Goal: Information Seeking & Learning: Learn about a topic

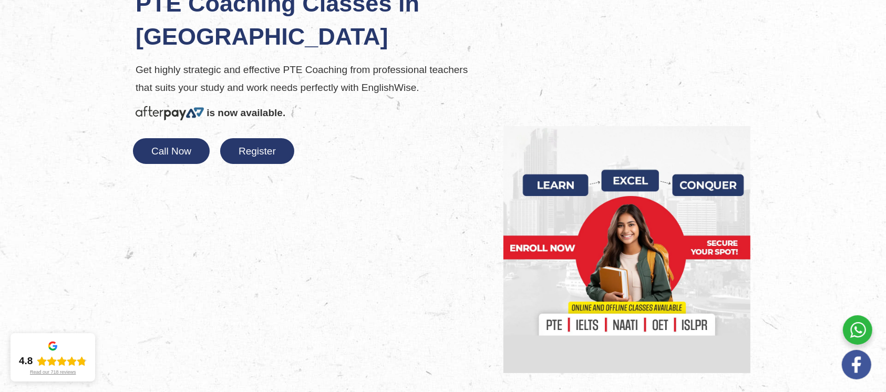
scroll to position [70, 0]
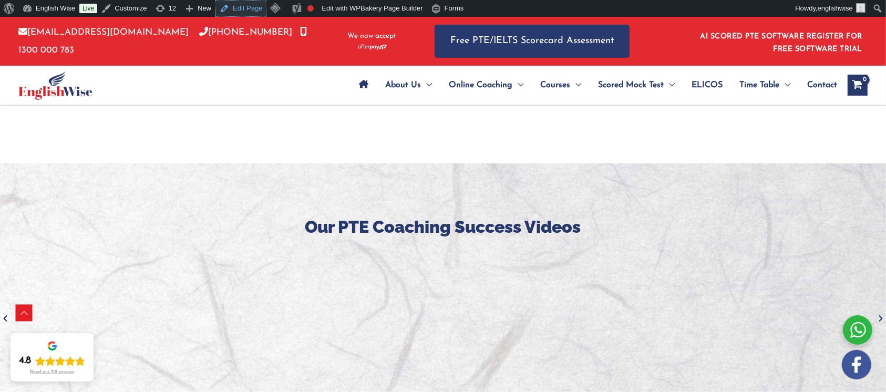
scroll to position [1610, 0]
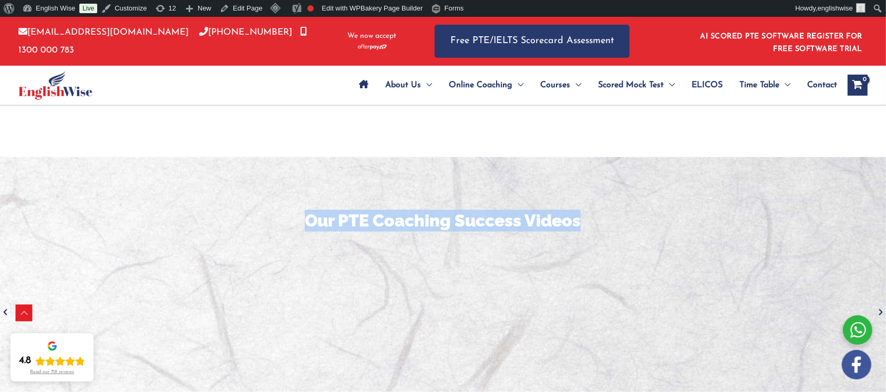
drag, startPoint x: 588, startPoint y: 200, endPoint x: 277, endPoint y: 208, distance: 310.5
click at [277, 210] on h3 "Our PTE Coaching Success Videos" at bounding box center [443, 221] width 870 height 22
copy h3 "Our PTE Coaching Success Videos"
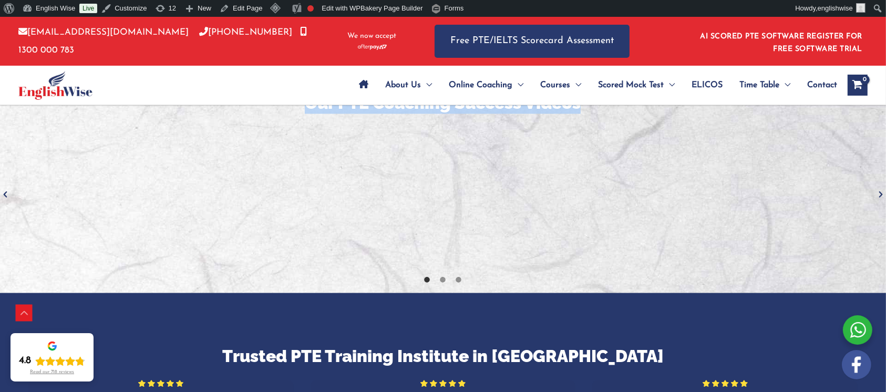
scroll to position [1891, 0]
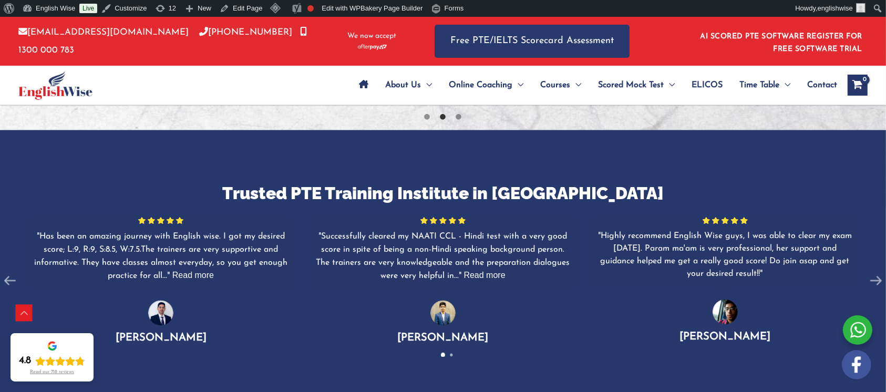
click at [349, 183] on h3 "Trusted PTE Training Institute in [GEOGRAPHIC_DATA]" at bounding box center [443, 194] width 886 height 22
copy h3 "PTE"
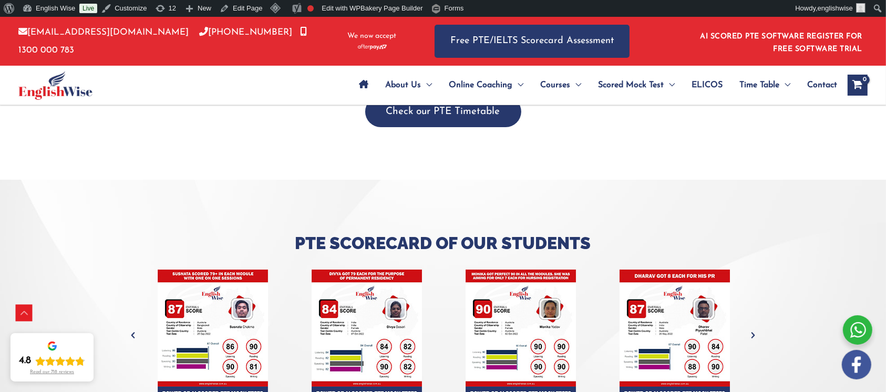
scroll to position [3852, 0]
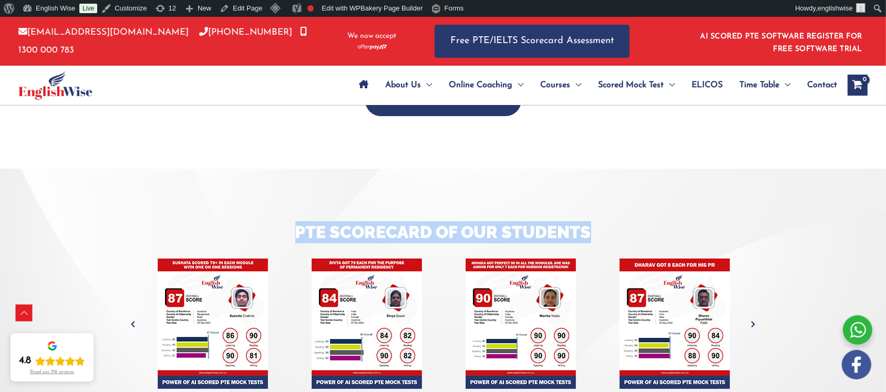
drag, startPoint x: 602, startPoint y: 212, endPoint x: 287, endPoint y: 207, distance: 315.7
click at [287, 221] on h3 "Pte Scorecard of Our Students" at bounding box center [443, 232] width 615 height 22
copy h3 "Pte Scorecard of Our Students"
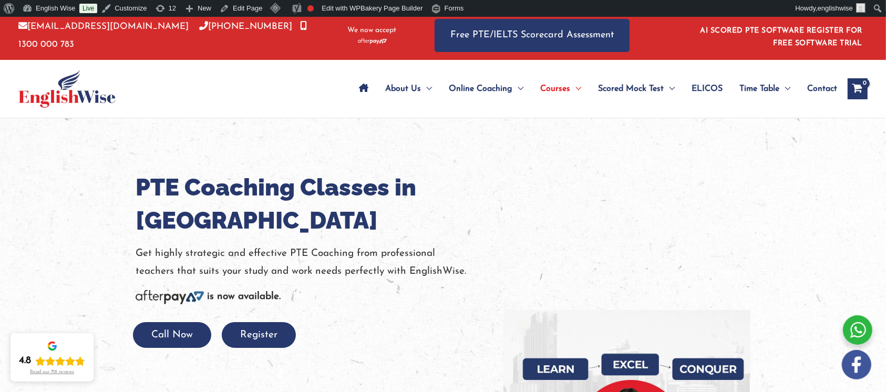
scroll to position [0, 0]
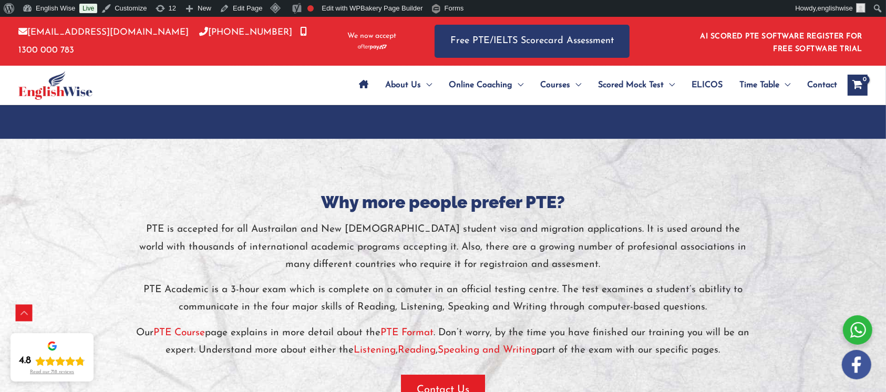
scroll to position [2171, 0]
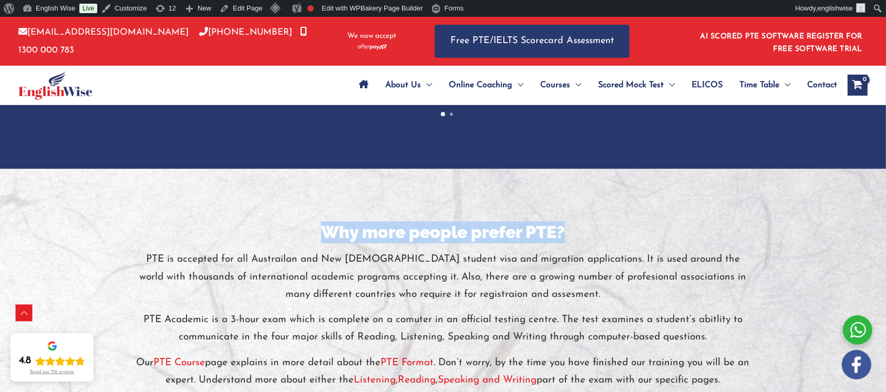
drag, startPoint x: 580, startPoint y: 212, endPoint x: 328, endPoint y: 209, distance: 252.7
click at [328, 221] on h3 "Why more people prefer PTE?" at bounding box center [443, 232] width 615 height 22
copy h3 "Why more people prefer PTE?"
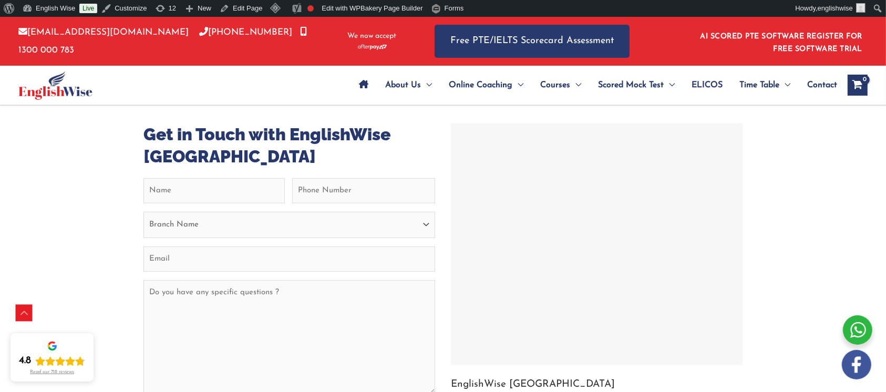
scroll to position [4622, 0]
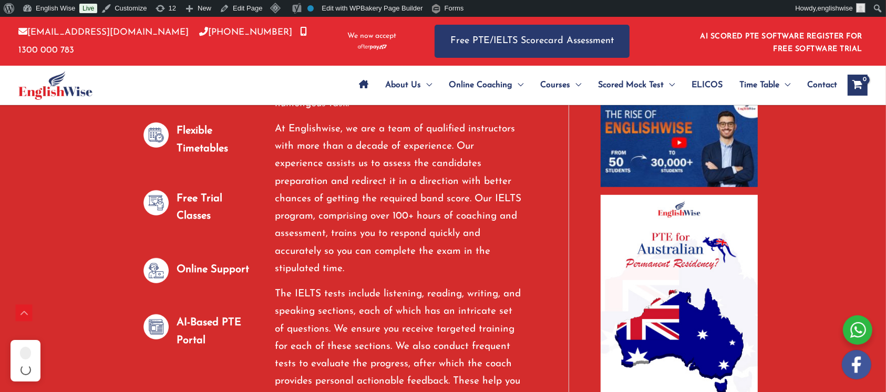
scroll to position [1051, 0]
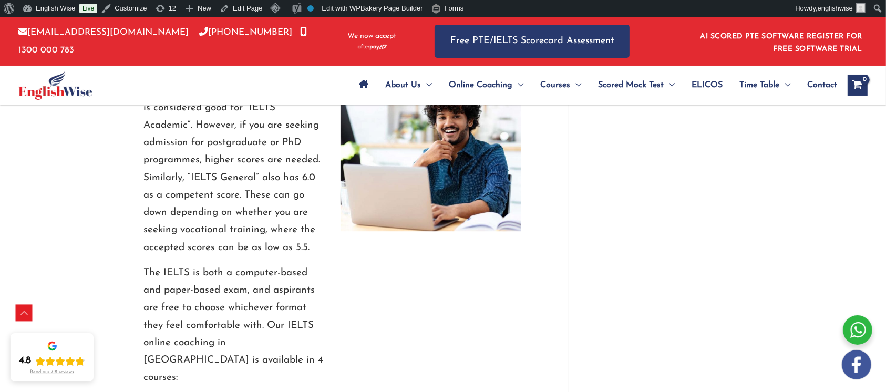
scroll to position [2720, 0]
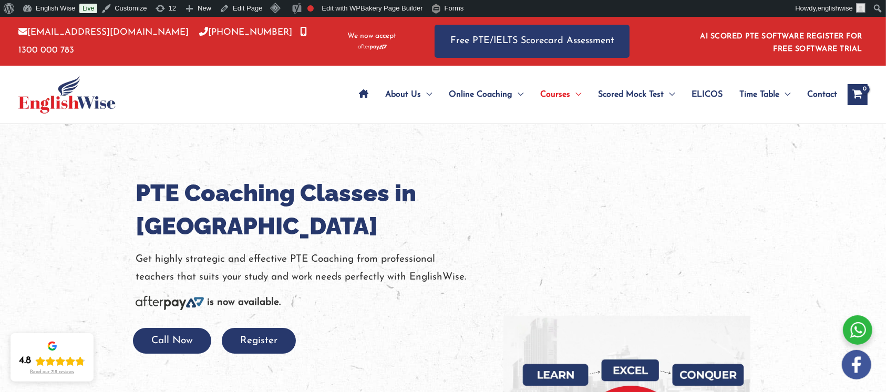
click at [207, 229] on h1 "PTE Coaching Classes in Melbourne" at bounding box center [312, 209] width 352 height 66
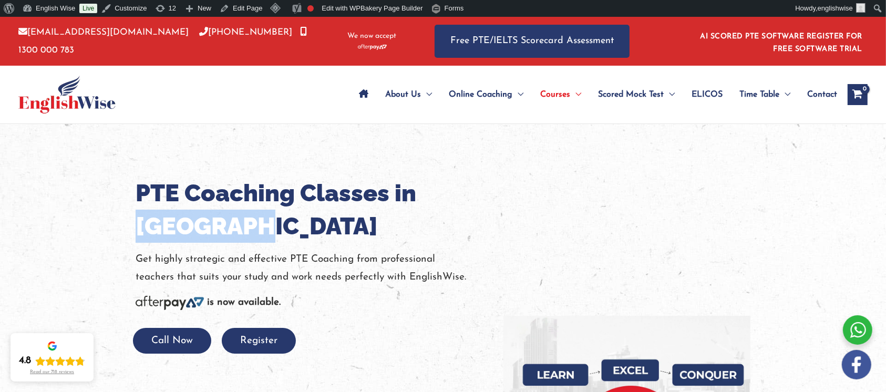
click at [207, 229] on h1 "PTE Coaching Classes in Melbourne" at bounding box center [312, 209] width 352 height 66
copy h1 "[GEOGRAPHIC_DATA]"
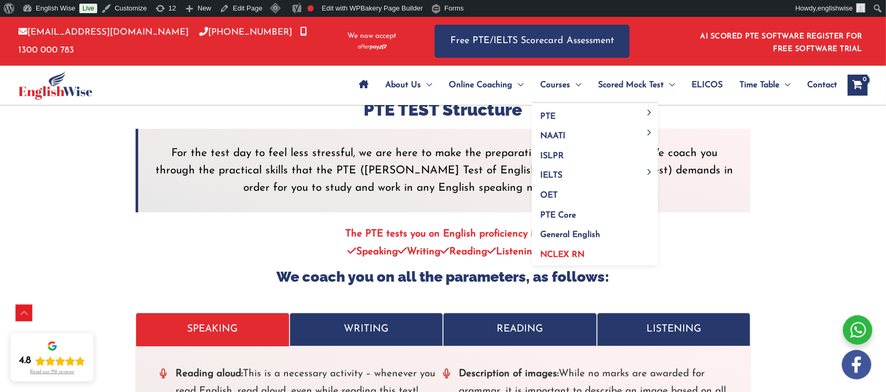
scroll to position [3160, 0]
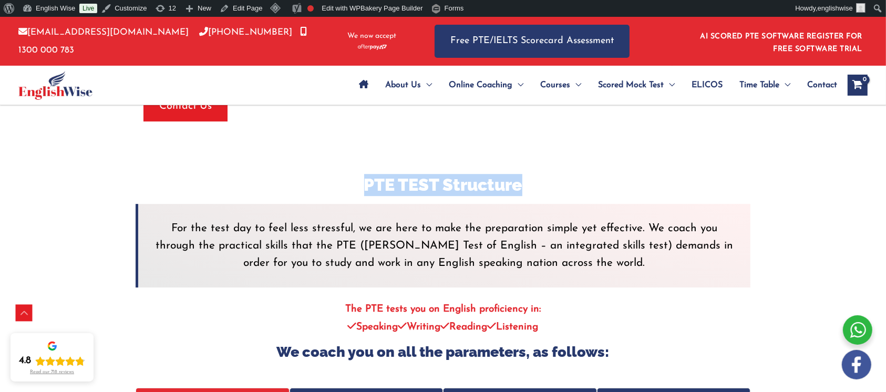
drag, startPoint x: 460, startPoint y: 168, endPoint x: 327, endPoint y: 168, distance: 132.9
click at [327, 174] on h3 "PTE TEST Structure" at bounding box center [443, 185] width 615 height 22
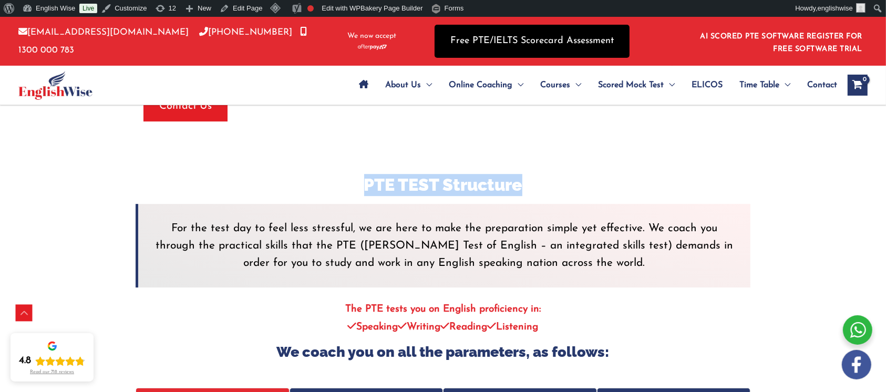
copy h3 "PTE TEST Structure"
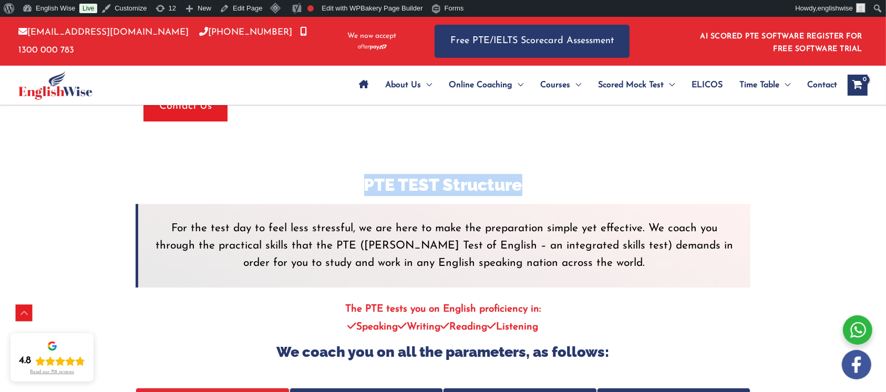
copy h3 "PTE TEST Structure"
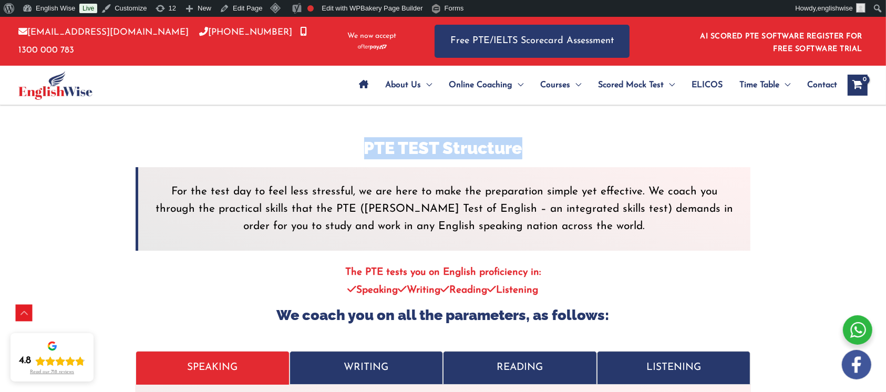
scroll to position [3230, 0]
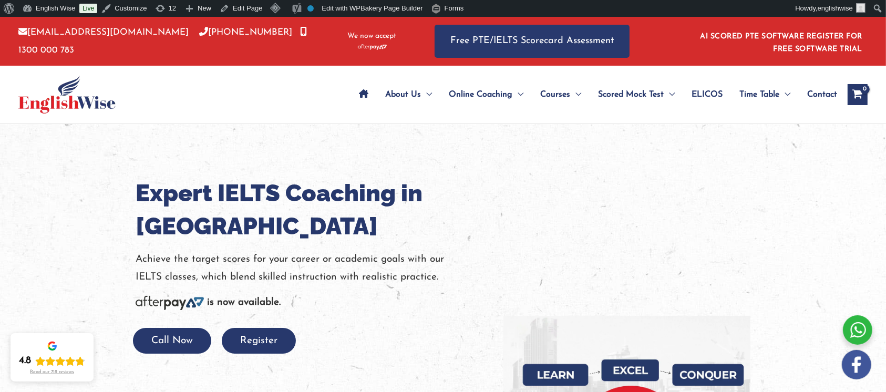
click at [201, 223] on h1 "Expert IELTS Coaching in Sydney" at bounding box center [312, 209] width 352 height 66
copy h1 "[GEOGRAPHIC_DATA]"
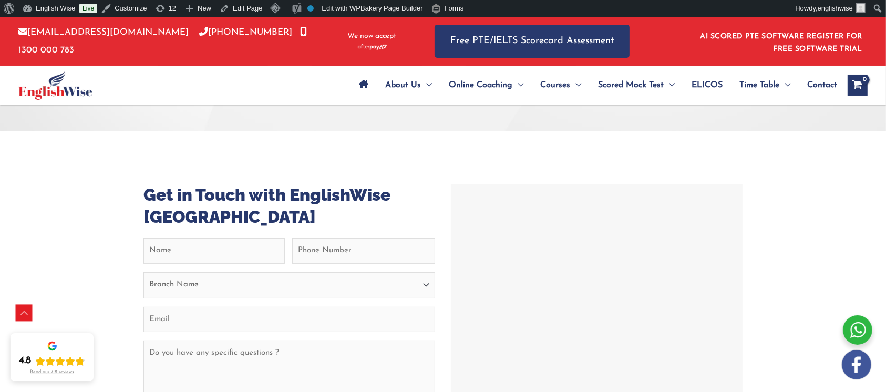
scroll to position [4202, 0]
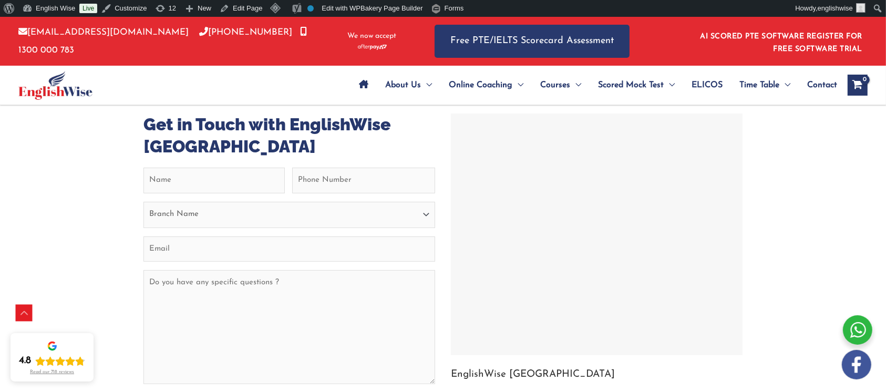
click at [477, 175] on div at bounding box center [596, 234] width 286 height 236
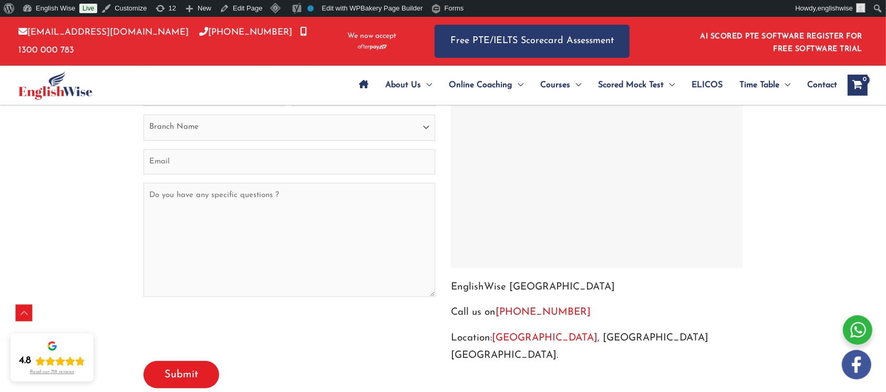
scroll to position [4114, 0]
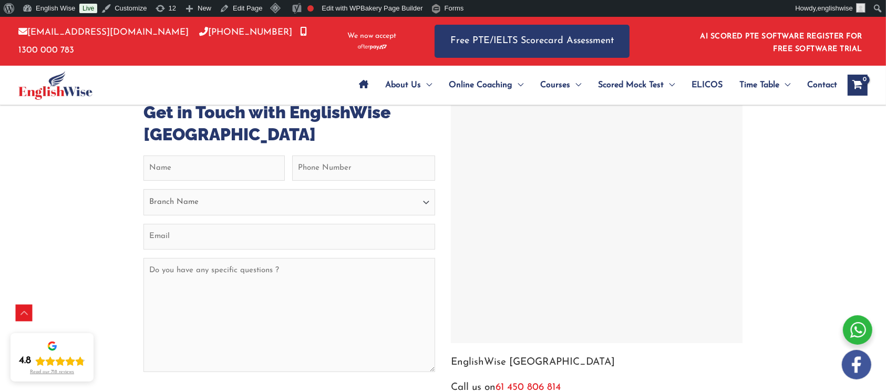
scroll to position [4281, 0]
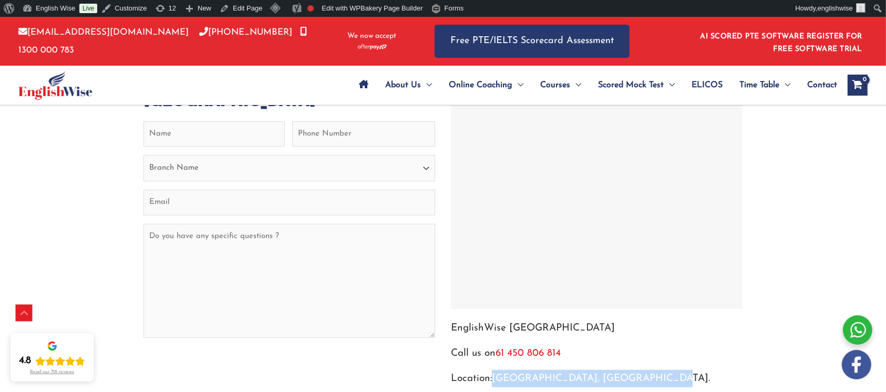
drag, startPoint x: 615, startPoint y: 310, endPoint x: 495, endPoint y: 311, distance: 119.2
click at [495, 370] on p "Location: Sydney , NSW Australia." at bounding box center [597, 378] width 292 height 17
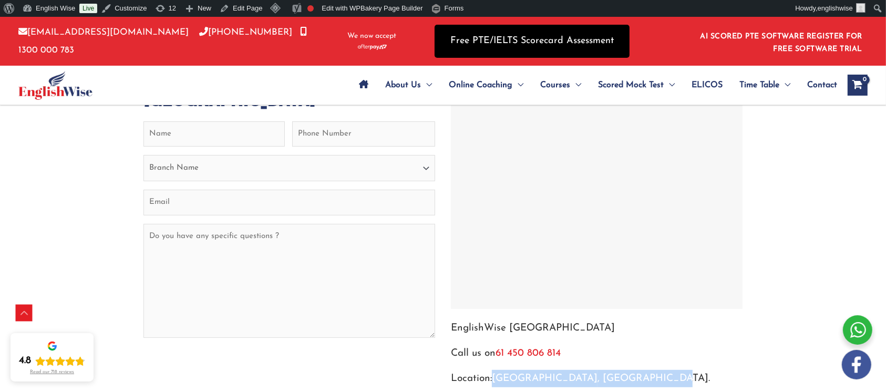
copy p "Sydney , NSW Australia."
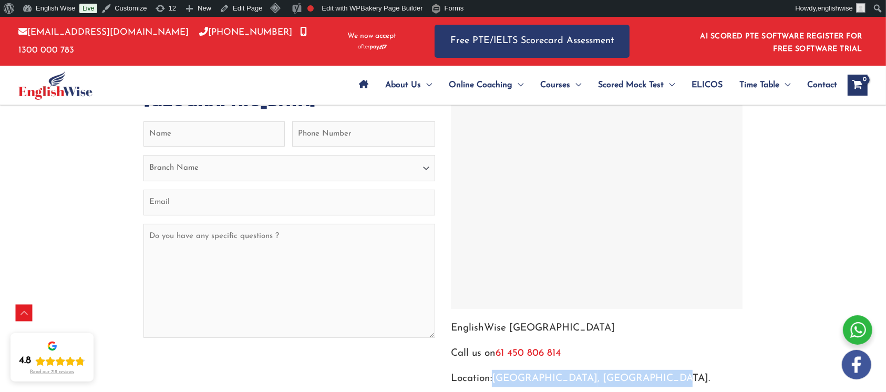
copy p "Sydney , NSW Australia."
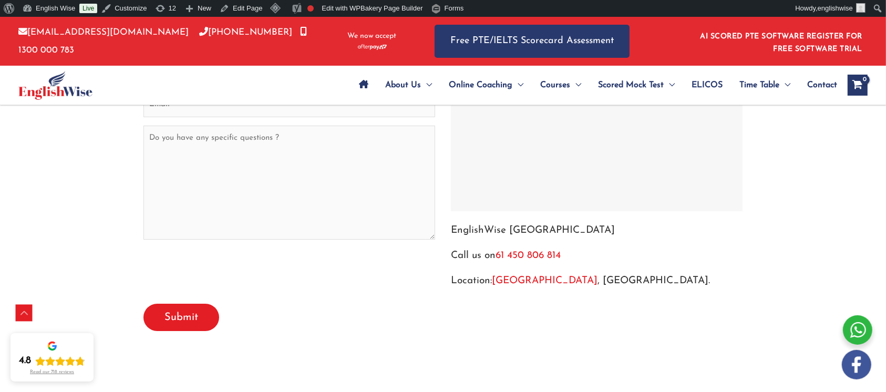
scroll to position [3852, 0]
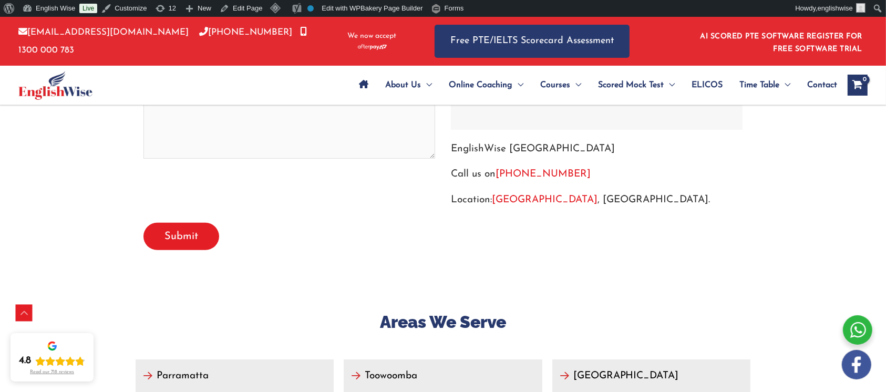
scroll to position [4324, 0]
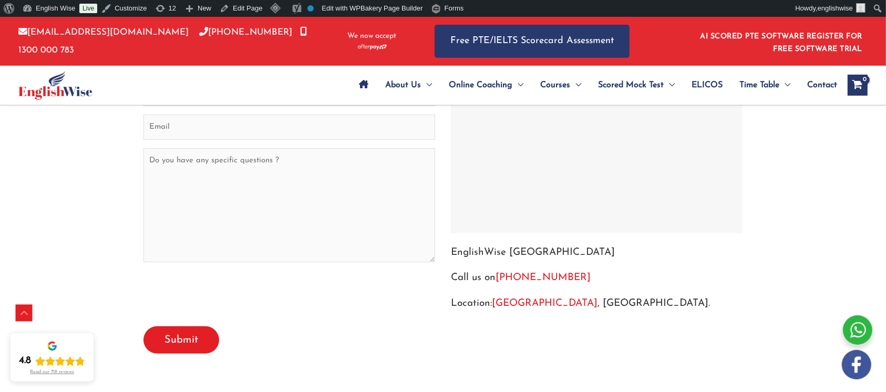
click at [520, 250] on p "EnglishWise [GEOGRAPHIC_DATA]" at bounding box center [597, 252] width 292 height 17
copy p "[GEOGRAPHIC_DATA]"
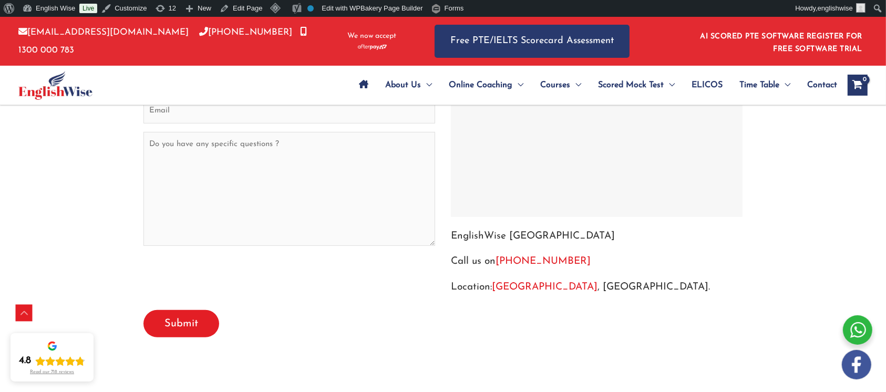
scroll to position [4265, 0]
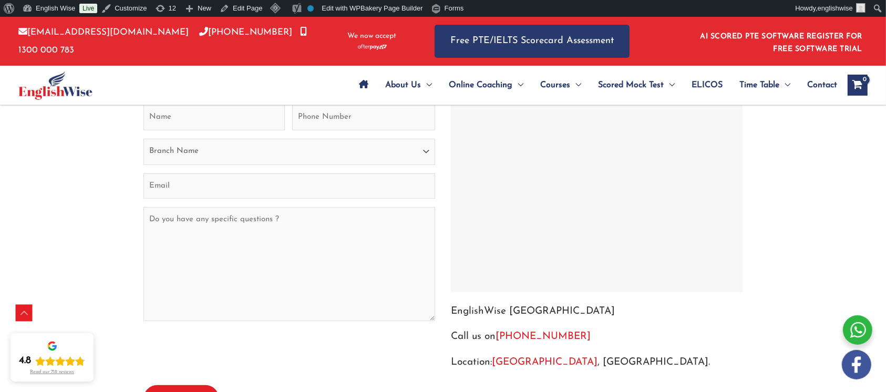
click at [508, 359] on link "[GEOGRAPHIC_DATA]" at bounding box center [545, 362] width 106 height 10
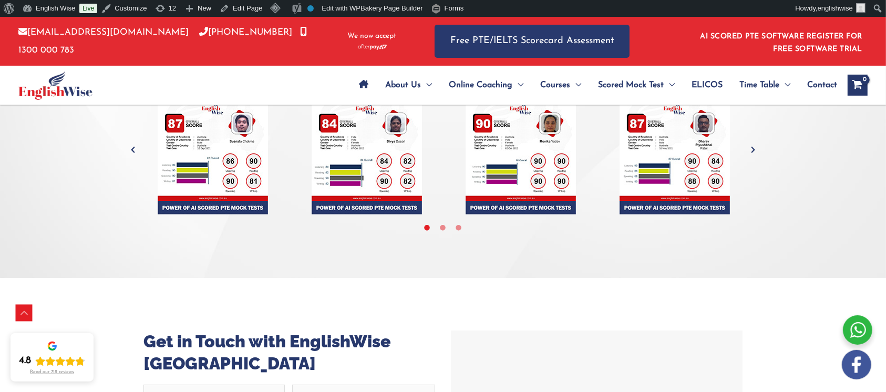
scroll to position [3845, 0]
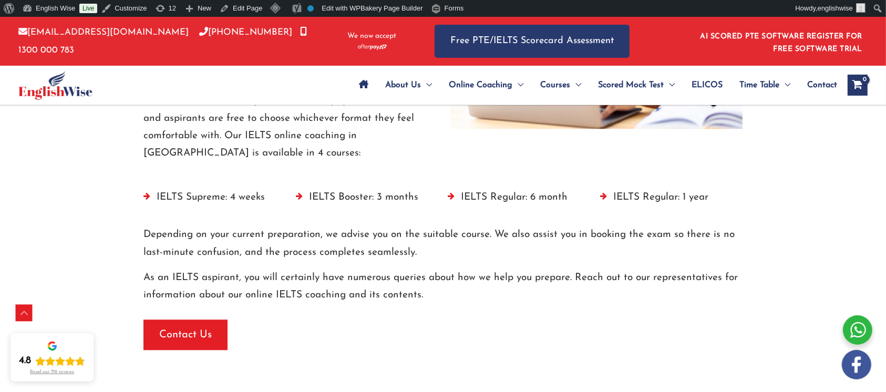
scroll to position [2460, 0]
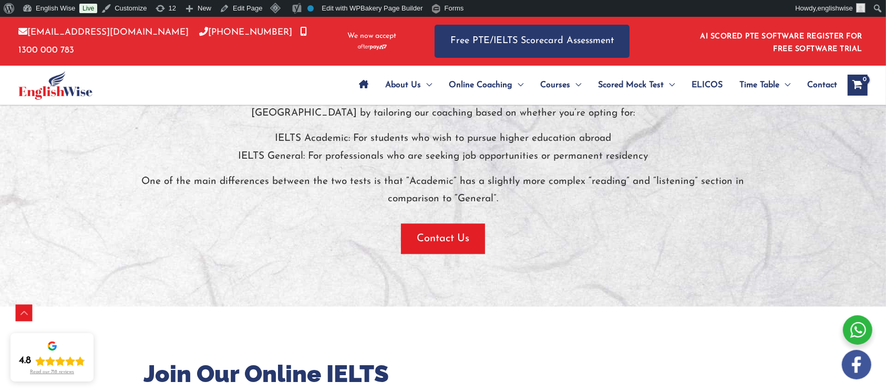
scroll to position [2197, 0]
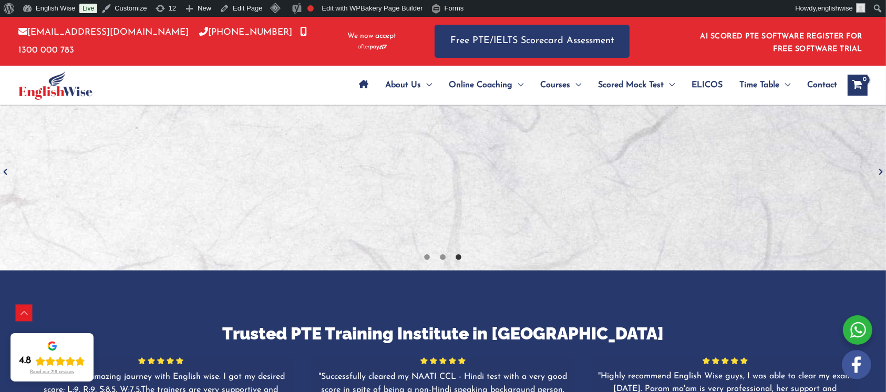
scroll to position [1541, 0]
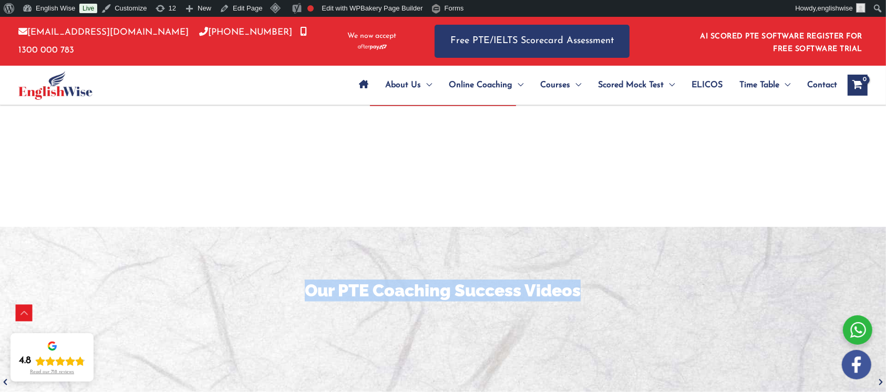
drag, startPoint x: 590, startPoint y: 266, endPoint x: 290, endPoint y: 270, distance: 300.5
click at [290, 279] on h3 "Our PTE Coaching Success Videos" at bounding box center [443, 290] width 870 height 22
copy h3 "Our PTE Coaching Success Videos"
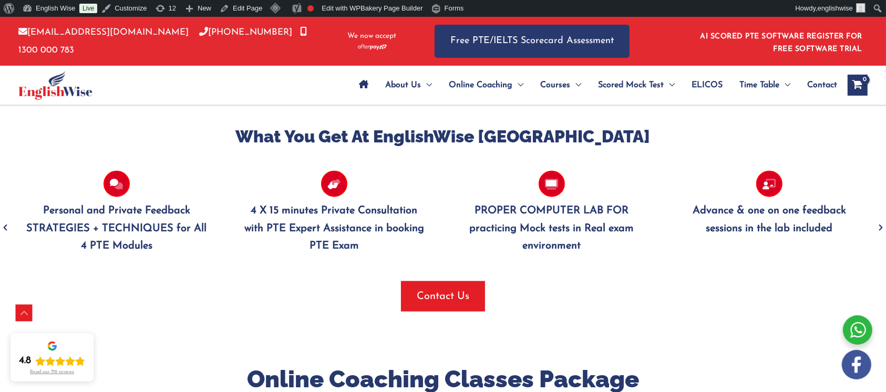
scroll to position [1051, 0]
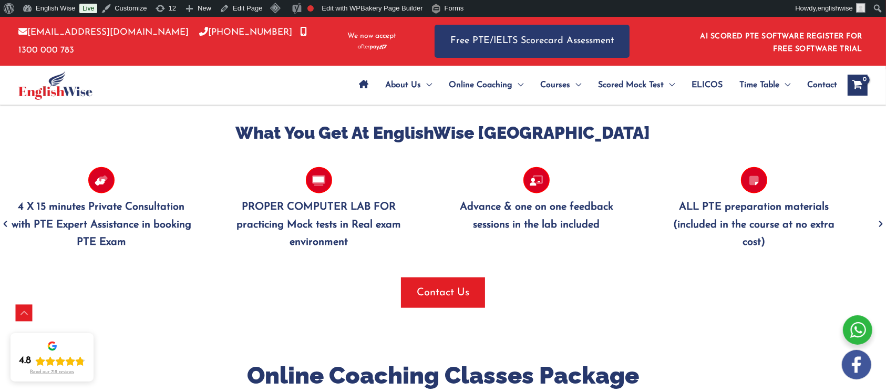
drag, startPoint x: 536, startPoint y: 204, endPoint x: 304, endPoint y: 196, distance: 232.8
click at [304, 199] on p "PROPER COMPUTER LAB FOR practicing Mock tests in Real exam environment" at bounding box center [319, 225] width 186 height 53
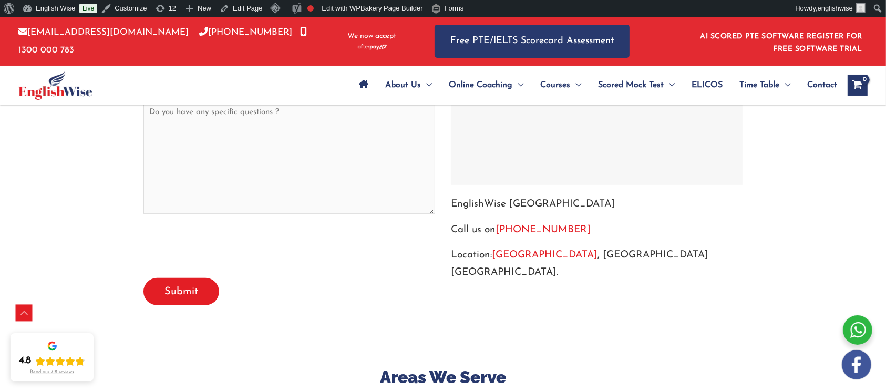
scroll to position [4450, 0]
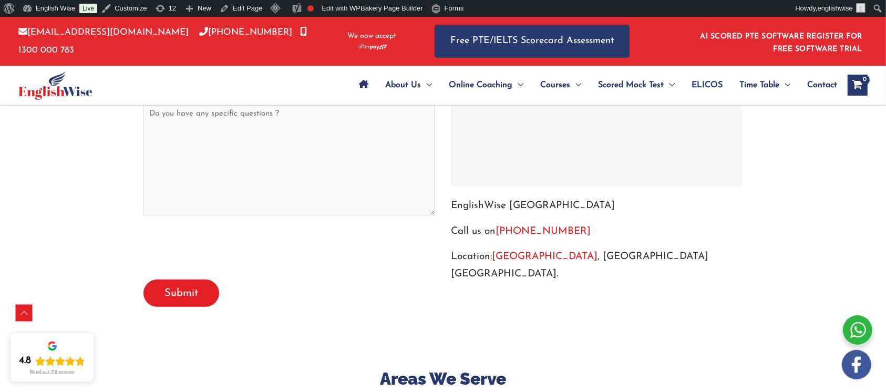
click at [609, 248] on p "Location: Melbourne , VIC Australia." at bounding box center [597, 265] width 292 height 35
drag, startPoint x: 618, startPoint y: 239, endPoint x: 551, endPoint y: 235, distance: 67.3
click at [551, 248] on p "Location: Melbourne , VIC Australia." at bounding box center [597, 265] width 292 height 35
copy p "VIC Australia."
click at [513, 252] on link "[GEOGRAPHIC_DATA]" at bounding box center [545, 257] width 106 height 10
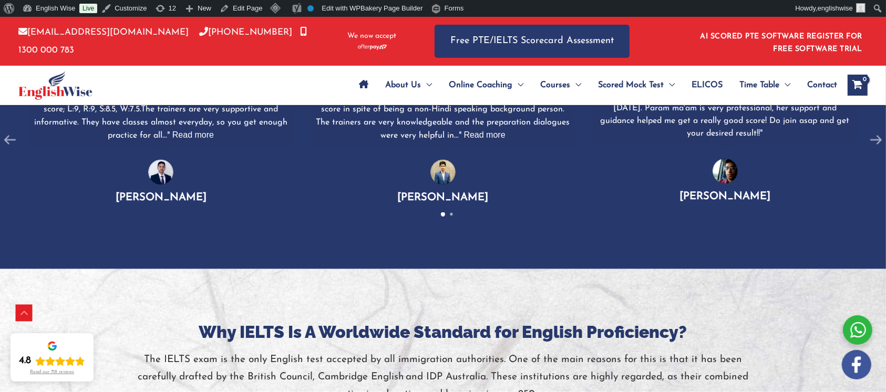
scroll to position [1504, 0]
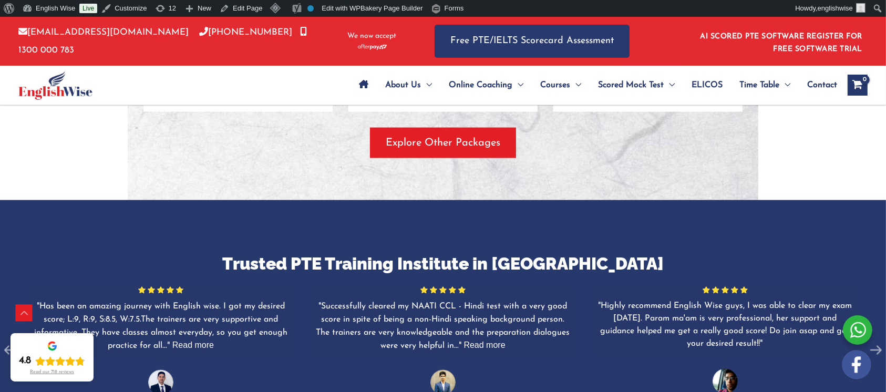
click at [365, 256] on h3 "Trusted PTE Training Institute in Sydney" at bounding box center [443, 264] width 886 height 22
click at [365, 260] on h3 "Trusted PTE Training Institute in Sydney" at bounding box center [443, 264] width 886 height 22
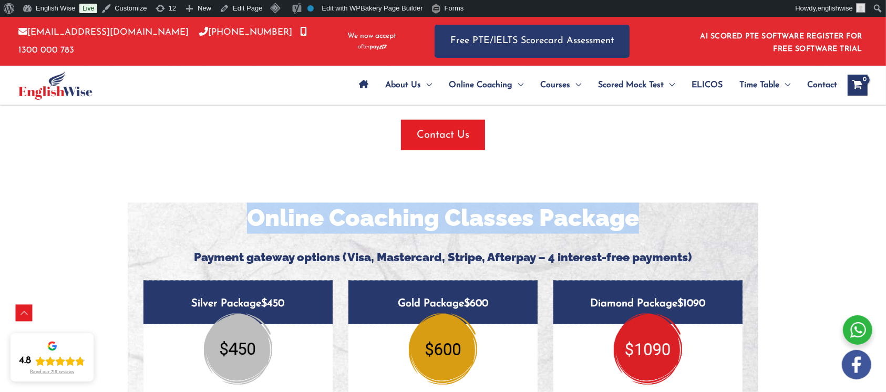
drag, startPoint x: 660, startPoint y: 216, endPoint x: 223, endPoint y: 216, distance: 437.0
click at [223, 216] on h2 "Online Coaching Classes Package" at bounding box center [443, 218] width 615 height 31
copy h2 "Online Coaching Classes Package"
click at [669, 226] on h2 "Online Coaching Classes Package" at bounding box center [443, 218] width 615 height 31
drag, startPoint x: 663, startPoint y: 226, endPoint x: 251, endPoint y: 224, distance: 412.3
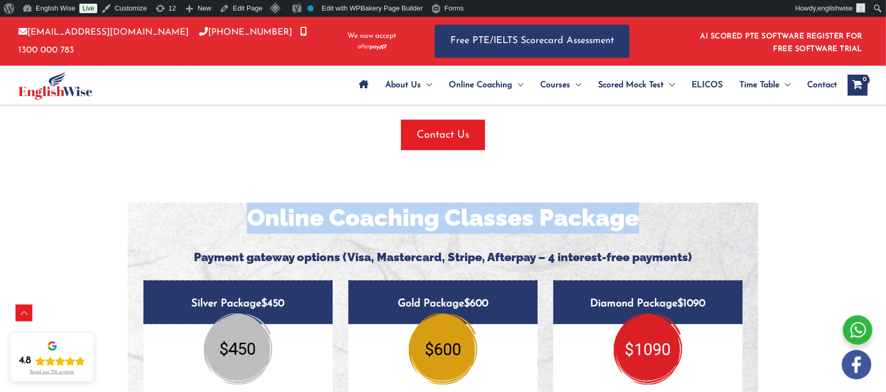
click at [251, 224] on h2 "Online Coaching Classes Package" at bounding box center [443, 218] width 615 height 31
copy h2 "Online Coaching Classes Package"
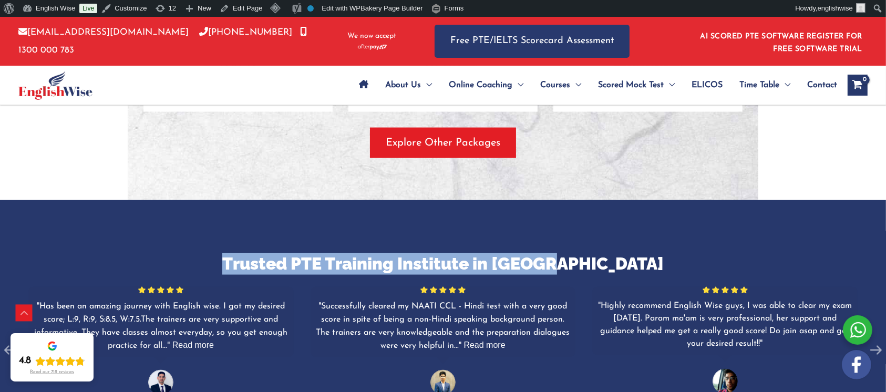
drag, startPoint x: 626, startPoint y: 269, endPoint x: 250, endPoint y: 262, distance: 376.2
click at [250, 262] on h3 "Trusted PTE Training Institute in Sydney" at bounding box center [443, 264] width 886 height 22
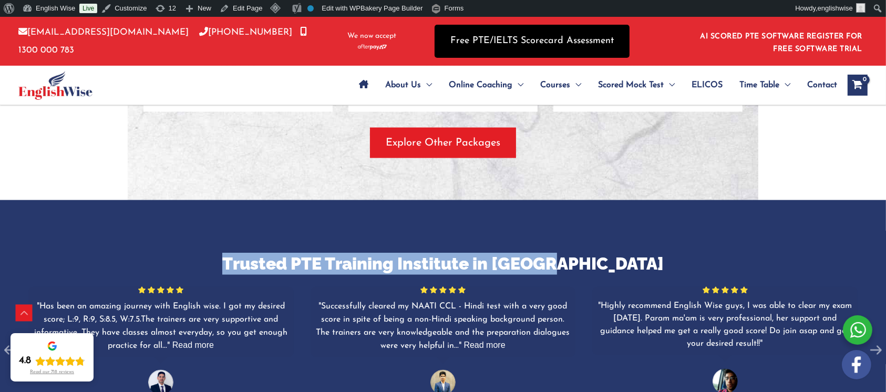
copy h3 "Trusted PTE Training Institute in Sydney"
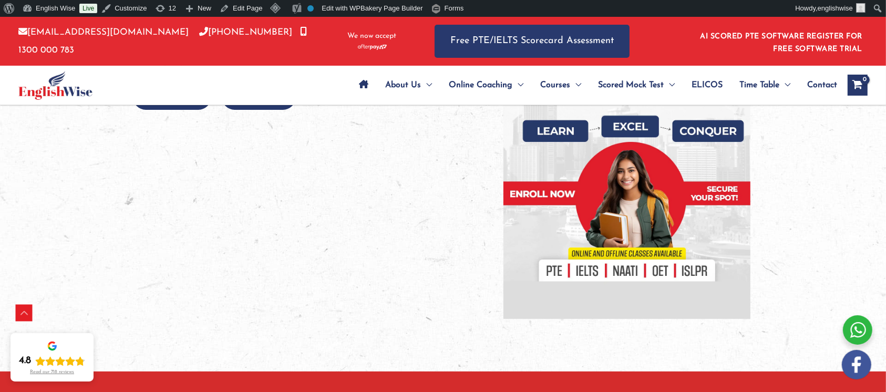
scroll to position [524, 0]
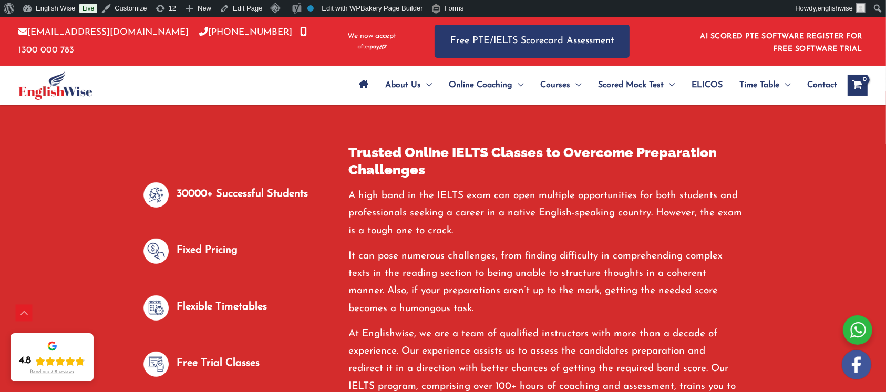
click at [464, 155] on h2 "Trusted Online IELTS Classes to Overcome Preparation Challenges" at bounding box center [545, 162] width 394 height 36
copy h2 "IELTS"
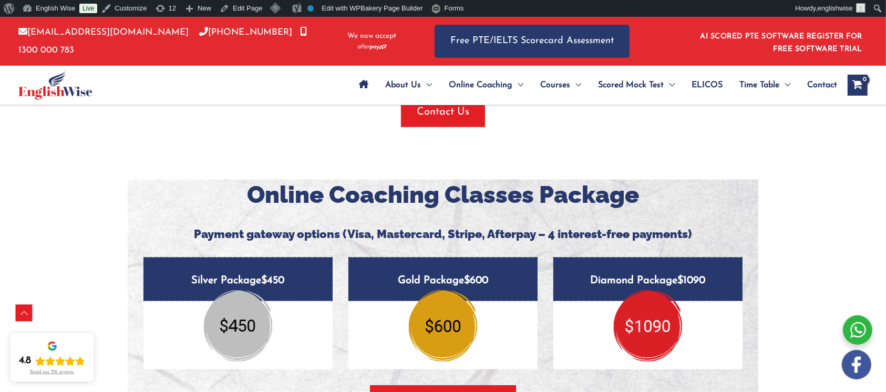
scroll to position [1349, 0]
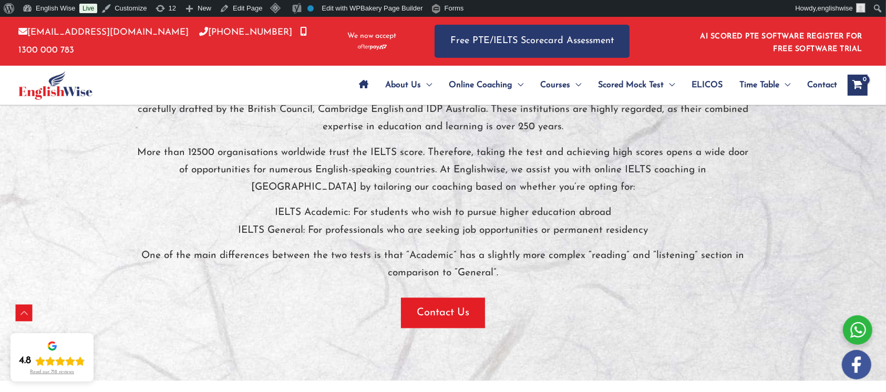
scroll to position [2031, 0]
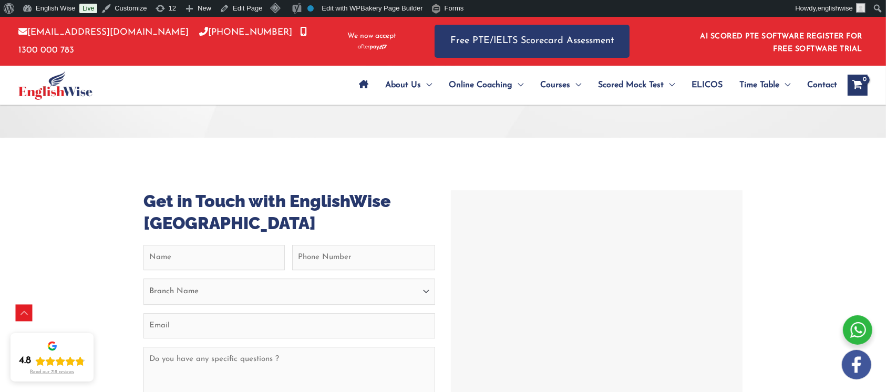
scroll to position [2970, 0]
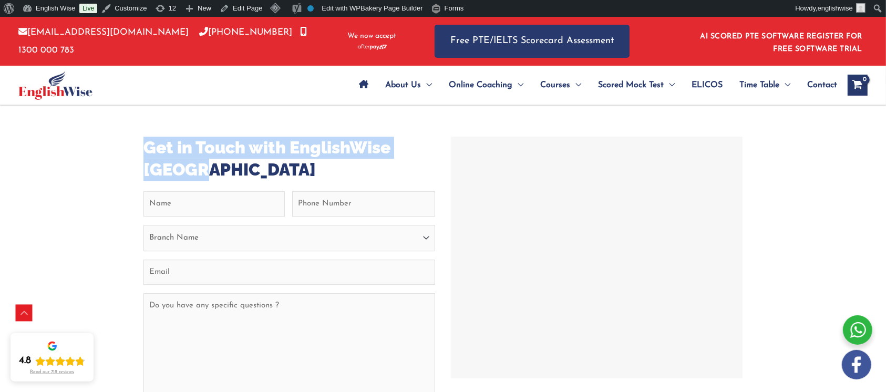
drag, startPoint x: 243, startPoint y: 175, endPoint x: 144, endPoint y: 149, distance: 102.0
click at [144, 149] on h3 "Get in Touch with EnglishWise [GEOGRAPHIC_DATA]" at bounding box center [289, 159] width 292 height 44
copy h3 "Get in Touch with EnglishWise [GEOGRAPHIC_DATA]"
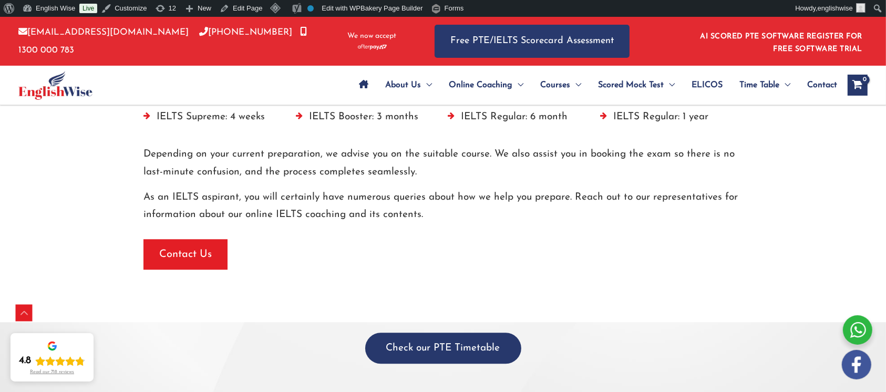
scroll to position [2479, 0]
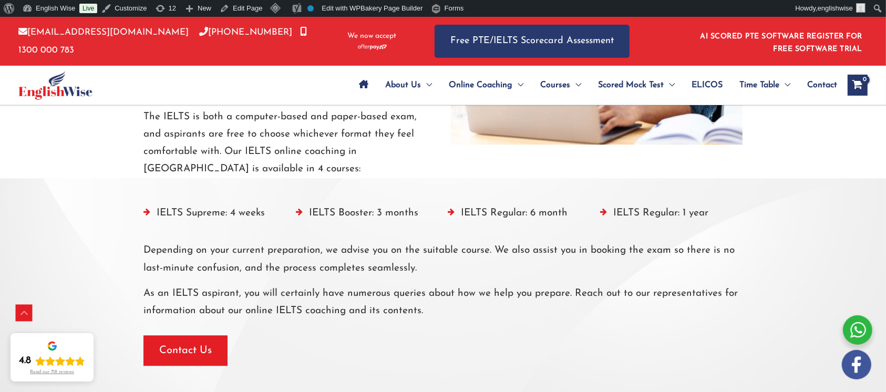
scroll to position [2535, 0]
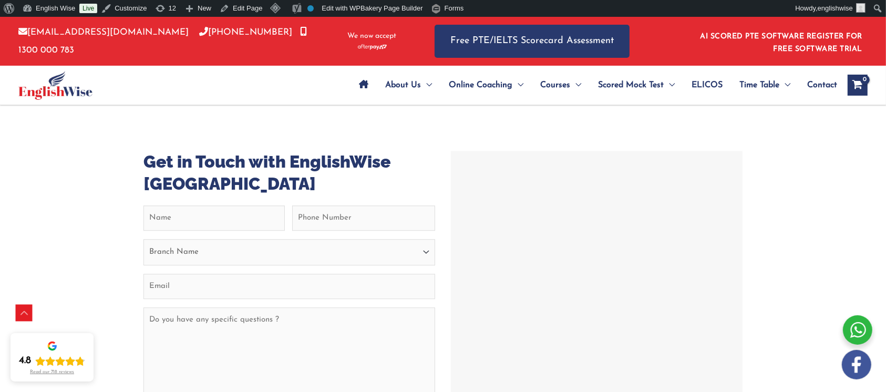
scroll to position [2801, 0]
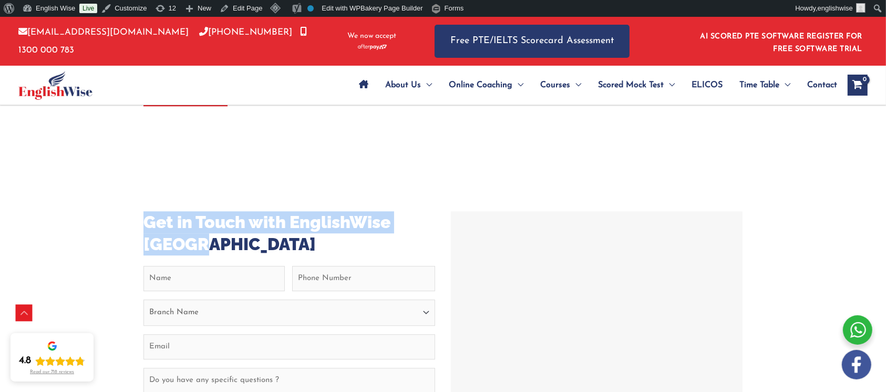
drag, startPoint x: 212, startPoint y: 248, endPoint x: 148, endPoint y: 228, distance: 67.6
click at [148, 228] on h3 "Get in Touch with EnglishWise [GEOGRAPHIC_DATA]" at bounding box center [289, 233] width 292 height 44
copy h3 "Get in Touch with EnglishWise [GEOGRAPHIC_DATA]"
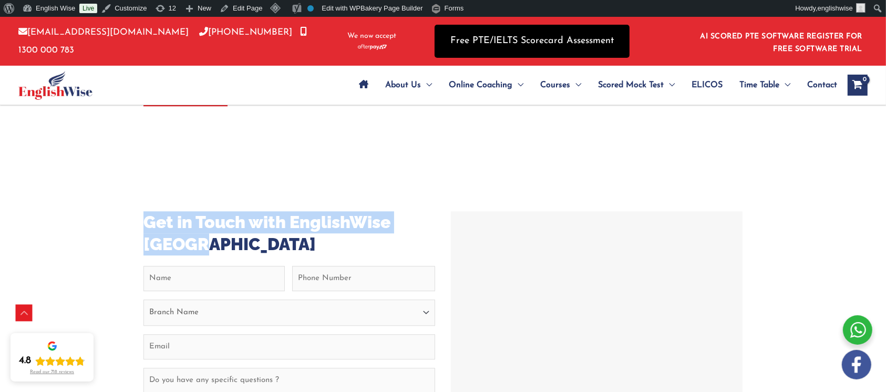
copy h3 "Get in Touch with EnglishWise [GEOGRAPHIC_DATA]"
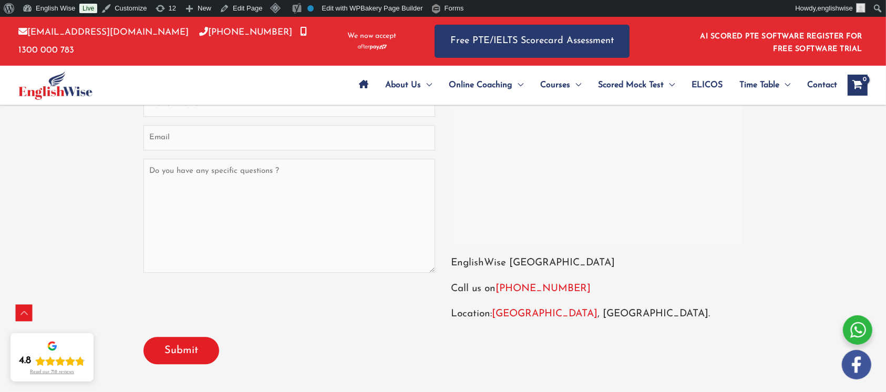
scroll to position [2941, 0]
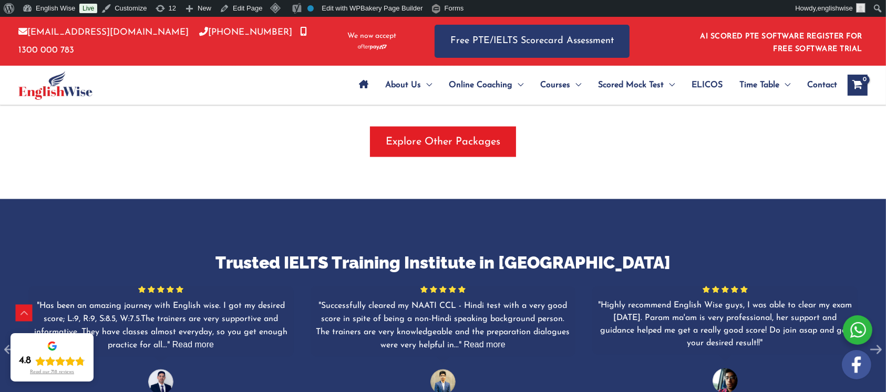
scroll to position [1471, 0]
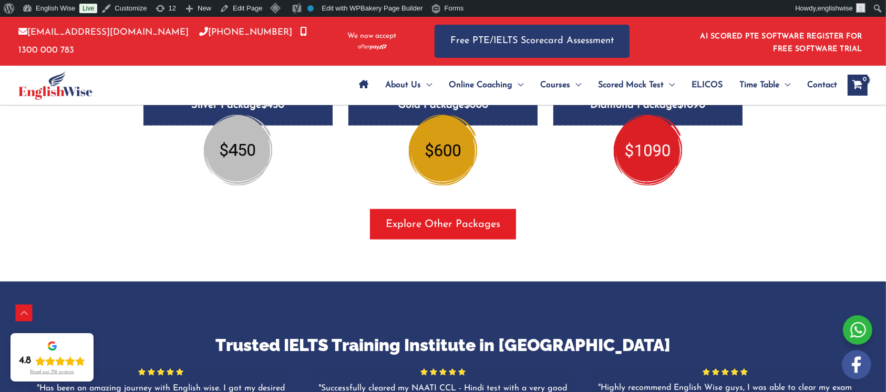
click at [577, 334] on h3 "Trusted IELTS Training Institute in [GEOGRAPHIC_DATA]" at bounding box center [443, 345] width 886 height 22
copy h3 "[GEOGRAPHIC_DATA]"
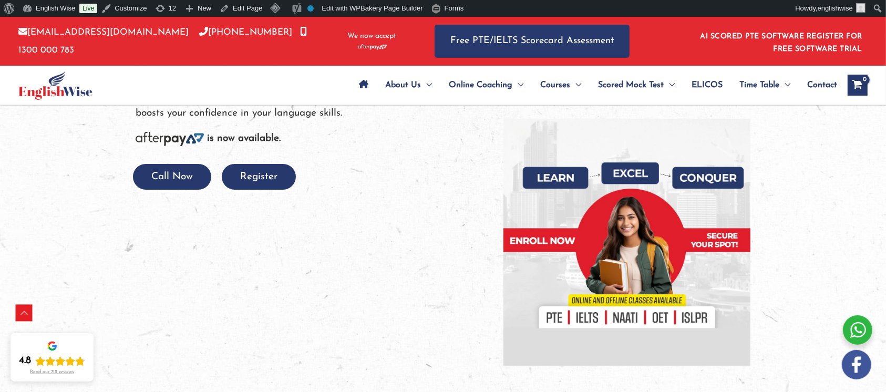
scroll to position [0, 0]
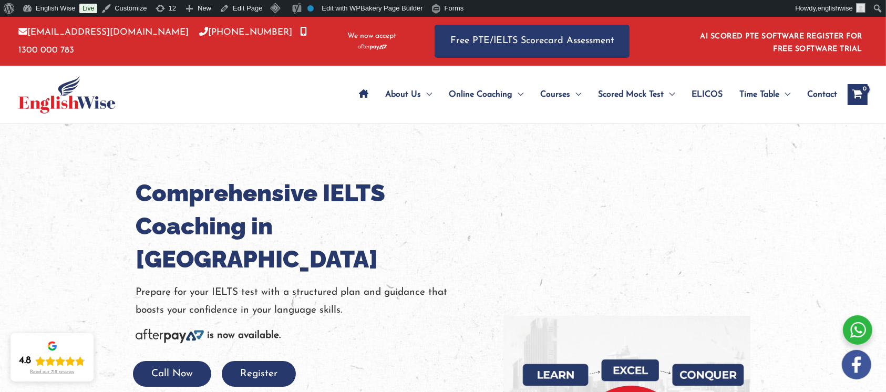
click at [371, 233] on h1 "Comprehensive IELTS Coaching in [GEOGRAPHIC_DATA]" at bounding box center [312, 225] width 352 height 99
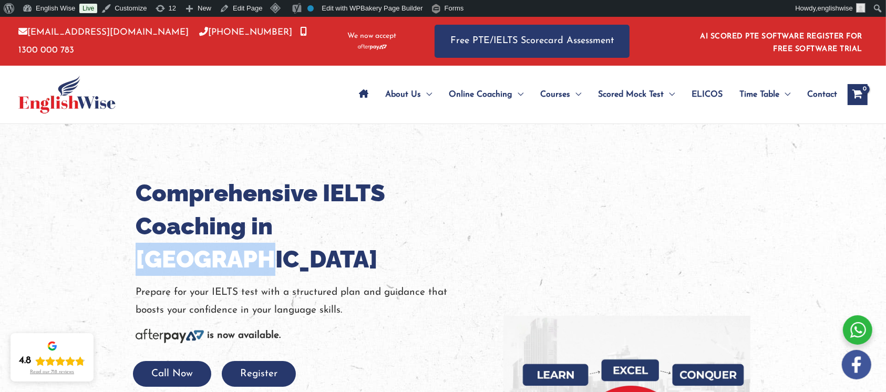
click at [371, 233] on h1 "Comprehensive IELTS Coaching in [GEOGRAPHIC_DATA]" at bounding box center [312, 225] width 352 height 99
copy h1 "[GEOGRAPHIC_DATA]"
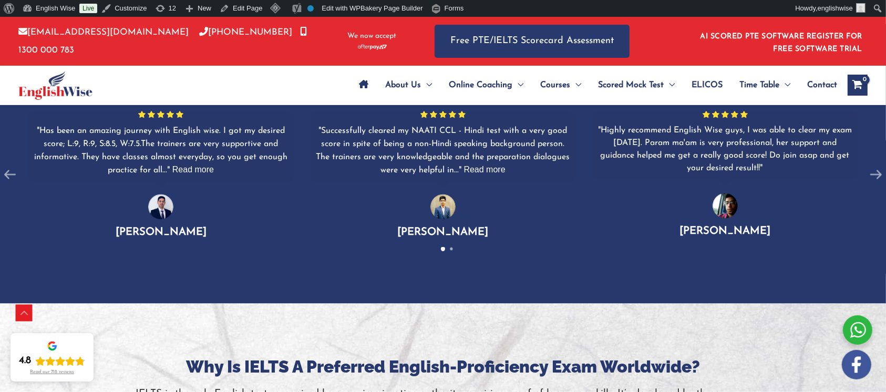
scroll to position [1588, 0]
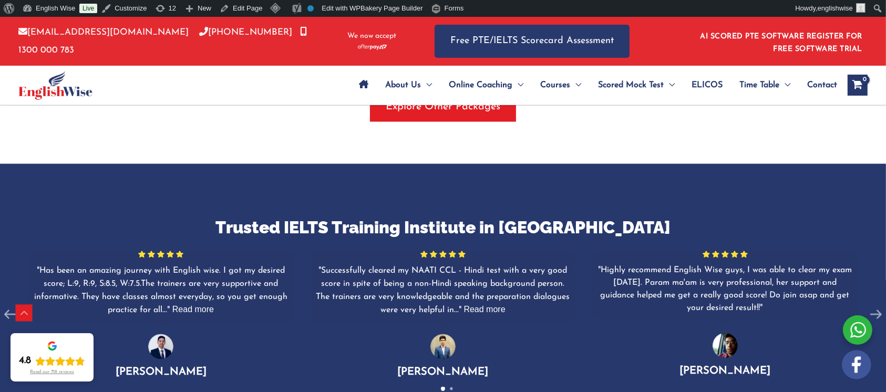
click at [572, 216] on h3 "Trusted IELTS Training Institute in Melbourne" at bounding box center [443, 227] width 886 height 22
copy h3 "[GEOGRAPHIC_DATA]"
click at [634, 164] on div "Trusted IELTS Training Institute in Melbourne For the quality and assurance, En…" at bounding box center [443, 303] width 886 height 279
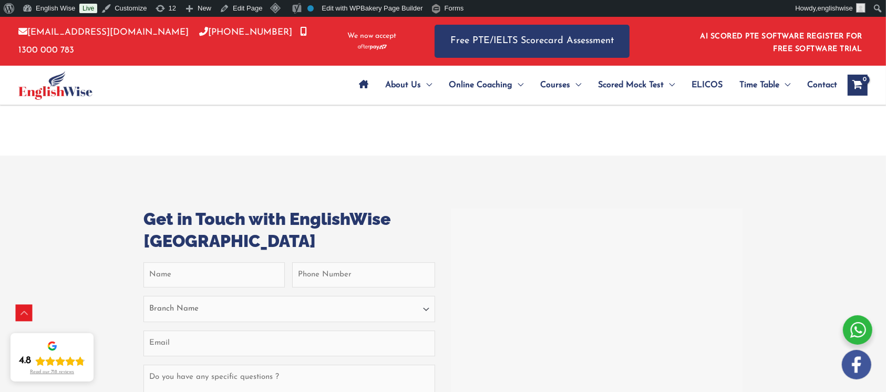
scroll to position [3362, 0]
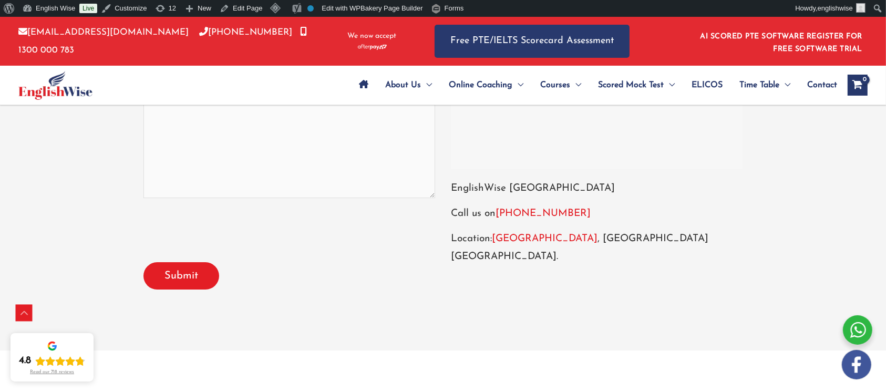
click at [511, 234] on link "[GEOGRAPHIC_DATA]" at bounding box center [545, 239] width 106 height 10
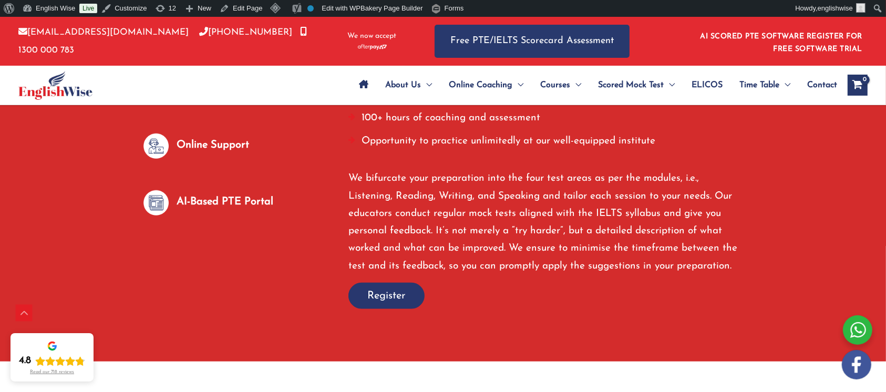
scroll to position [1872, 0]
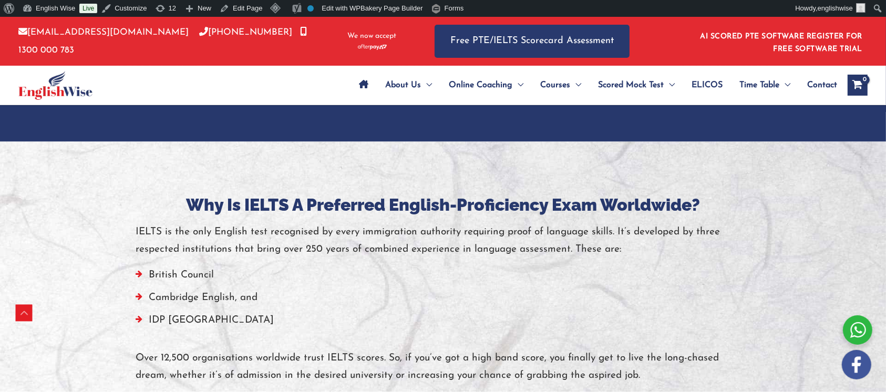
scroll to position [1873, 0]
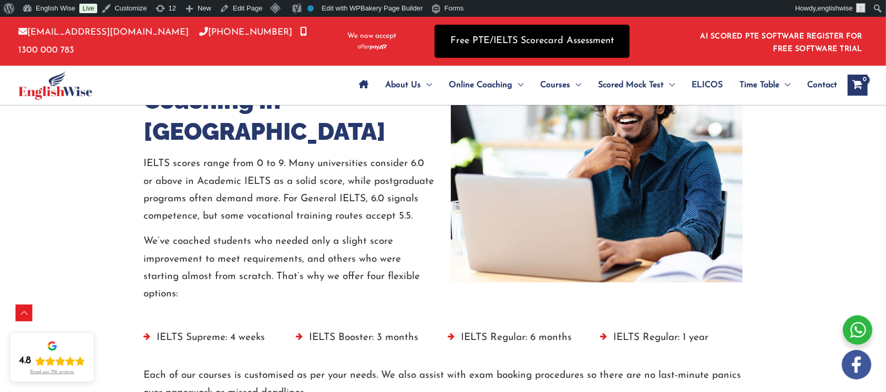
scroll to position [2773, 0]
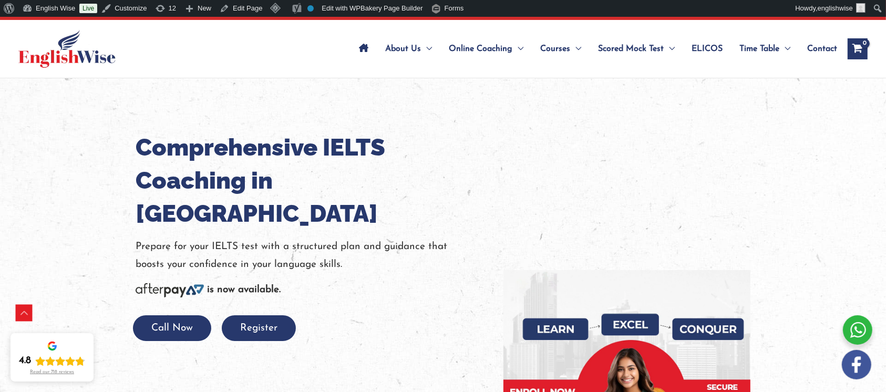
scroll to position [0, 0]
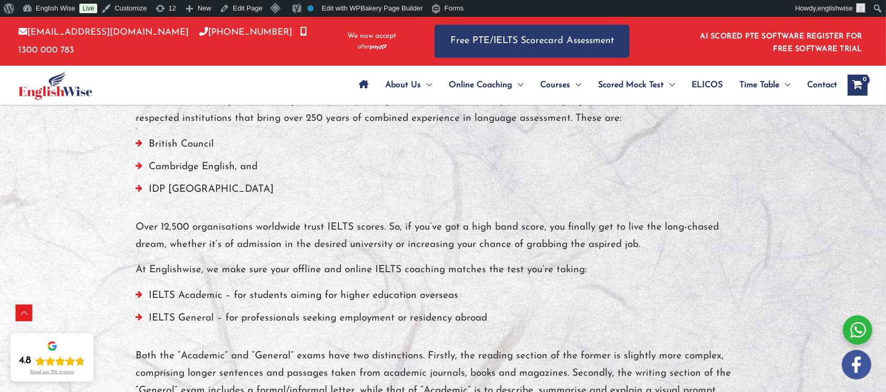
scroll to position [1951, 0]
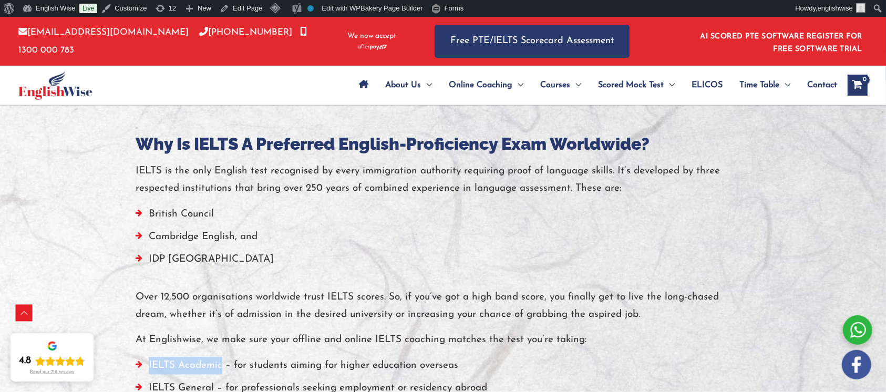
drag, startPoint x: 223, startPoint y: 347, endPoint x: 148, endPoint y: 351, distance: 75.2
click at [148, 357] on li "IELTS Academic – for students aiming for higher education overseas" at bounding box center [443, 368] width 615 height 23
copy li "IELTS Academic"
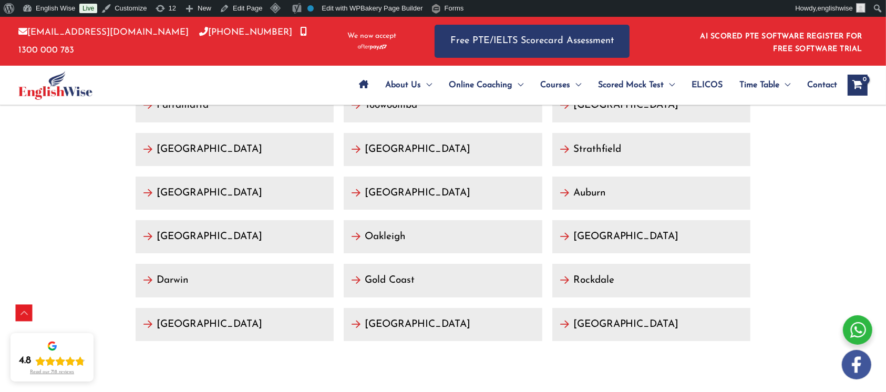
scroll to position [3702, 0]
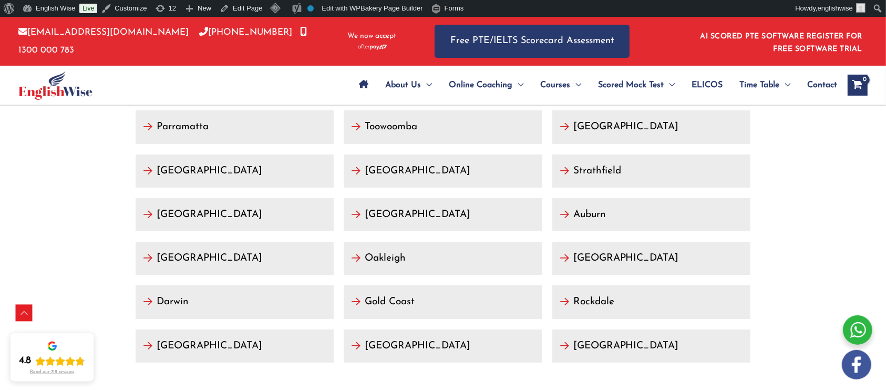
click at [176, 198] on link "[GEOGRAPHIC_DATA]" at bounding box center [235, 214] width 198 height 33
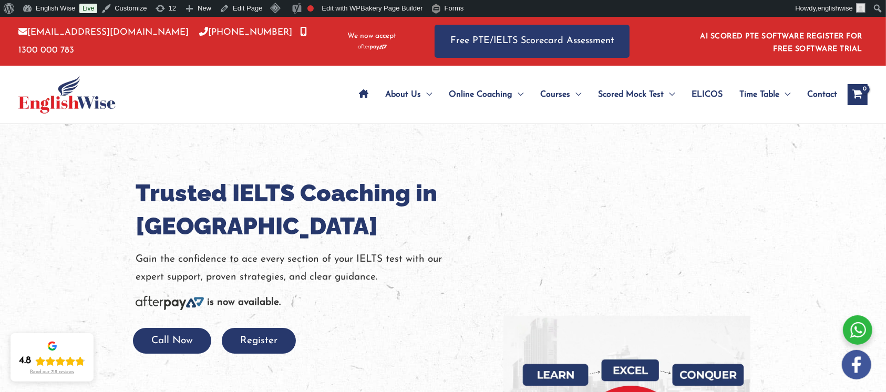
click at [219, 230] on h1 "Trusted IELTS Coaching in [GEOGRAPHIC_DATA]" at bounding box center [312, 209] width 352 height 66
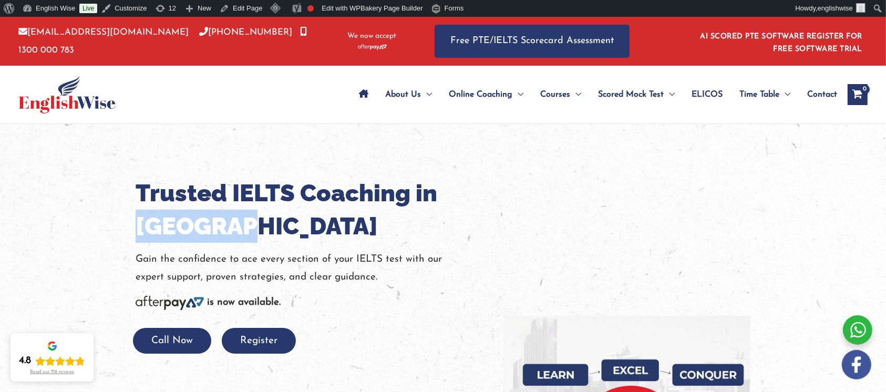
click at [219, 230] on h1 "Trusted IELTS Coaching in [GEOGRAPHIC_DATA]" at bounding box center [312, 209] width 352 height 66
copy h1 "[GEOGRAPHIC_DATA]"
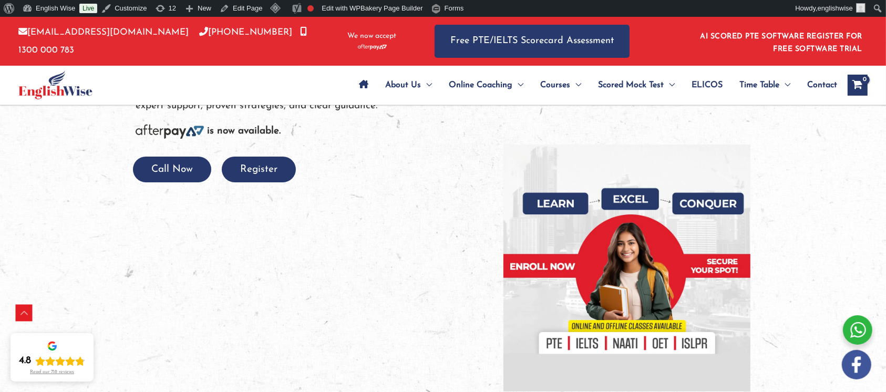
scroll to position [140, 0]
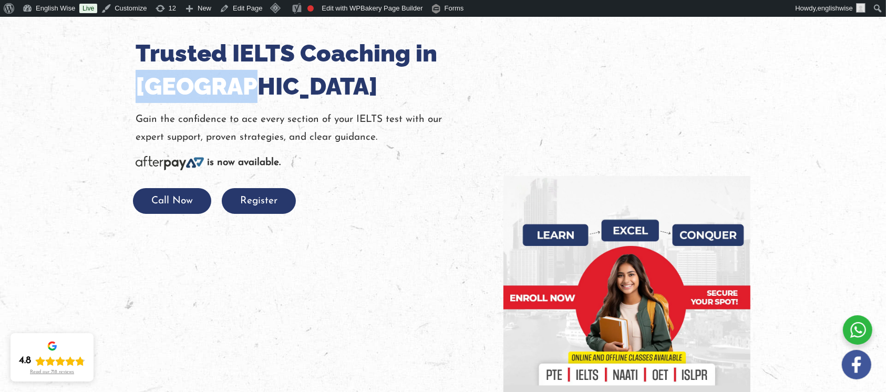
copy h1 "[GEOGRAPHIC_DATA]"
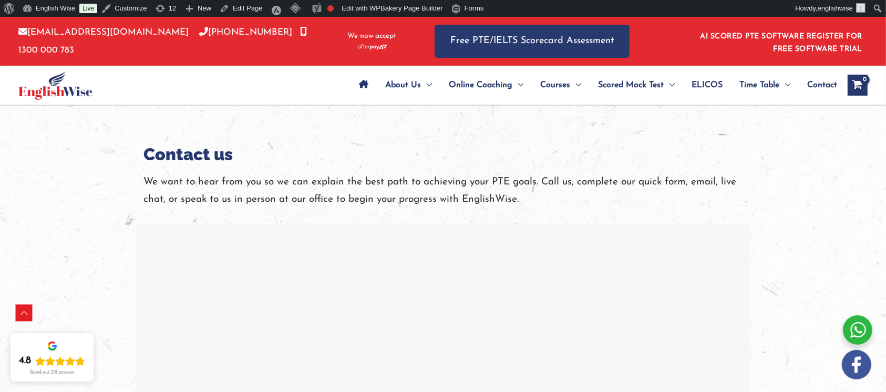
scroll to position [2020, 0]
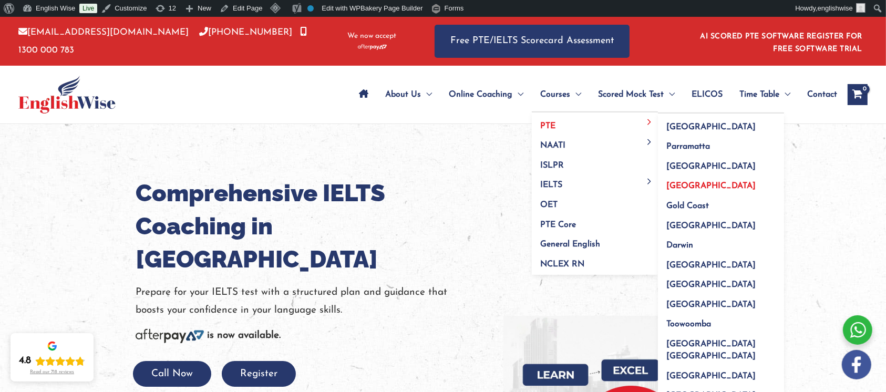
click at [679, 184] on span "[GEOGRAPHIC_DATA]" at bounding box center [710, 186] width 89 height 8
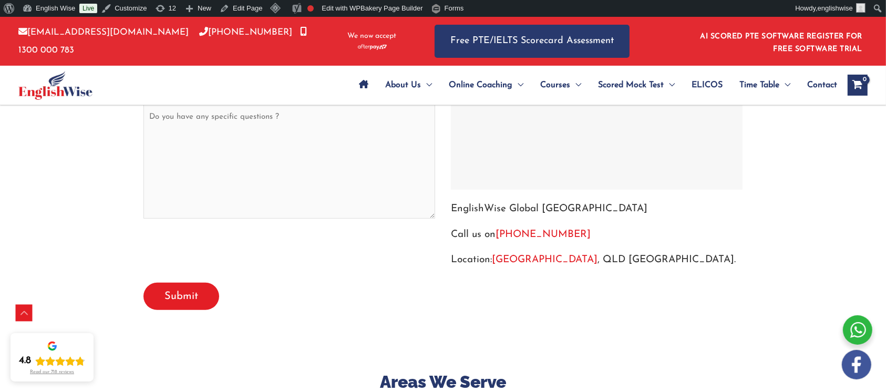
scroll to position [4310, 0]
drag, startPoint x: 609, startPoint y: 241, endPoint x: 540, endPoint y: 240, distance: 69.3
click at [540, 251] on p "Location: Brisbane , QLD Australia." at bounding box center [597, 259] width 292 height 17
copy p "QLD Australia."
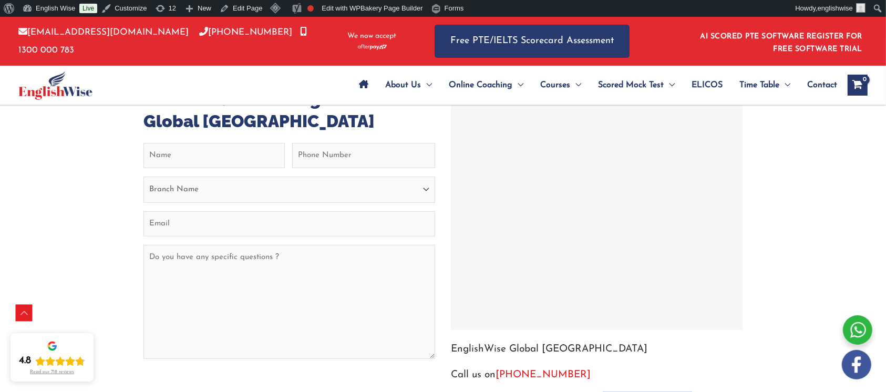
scroll to position [4100, 0]
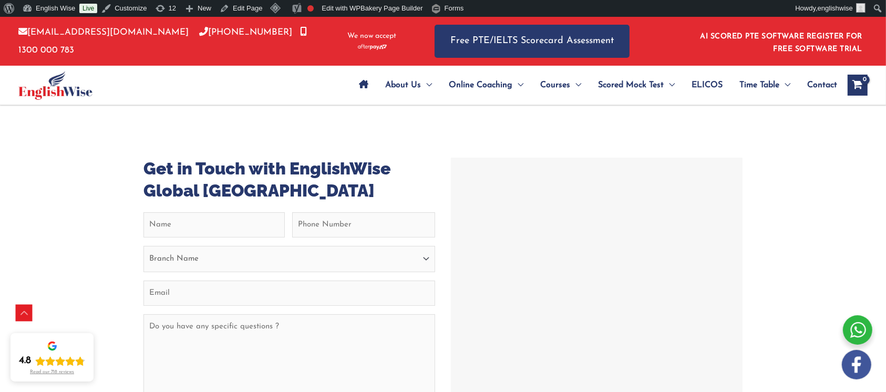
click at [479, 200] on div at bounding box center [596, 278] width 286 height 236
click at [541, 200] on div at bounding box center [596, 278] width 286 height 236
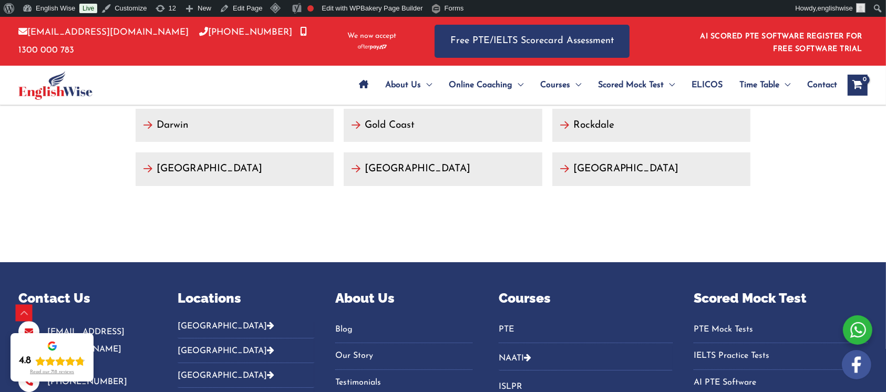
scroll to position [4164, 0]
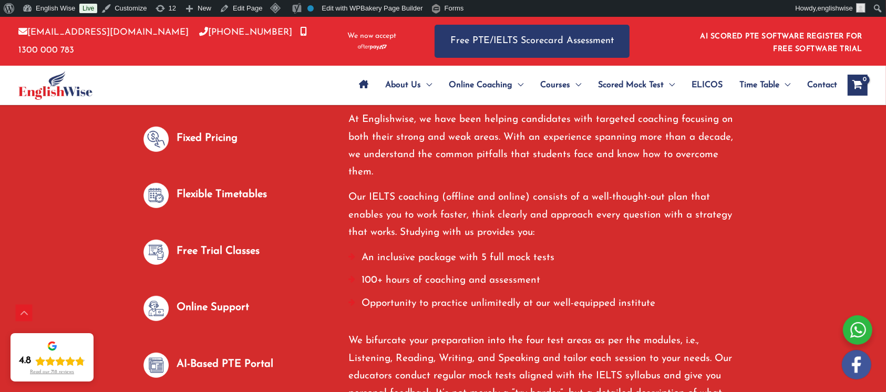
scroll to position [700, 0]
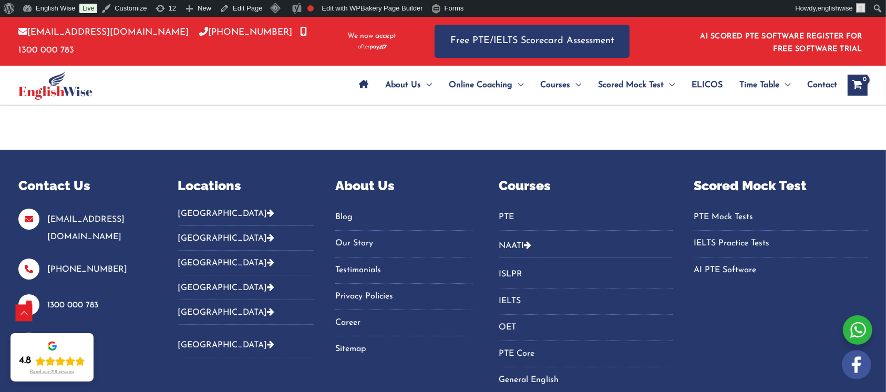
scroll to position [4023, 0]
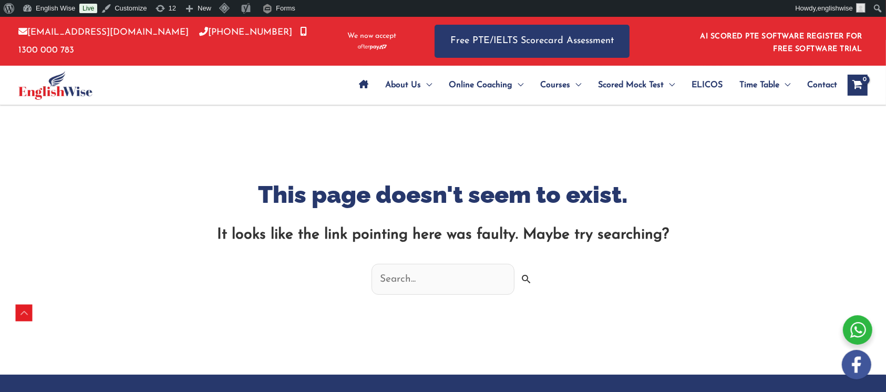
scroll to position [370, 0]
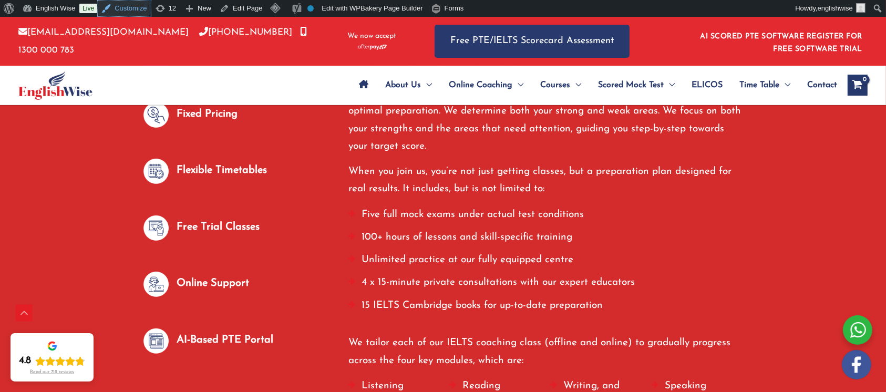
scroll to position [700, 0]
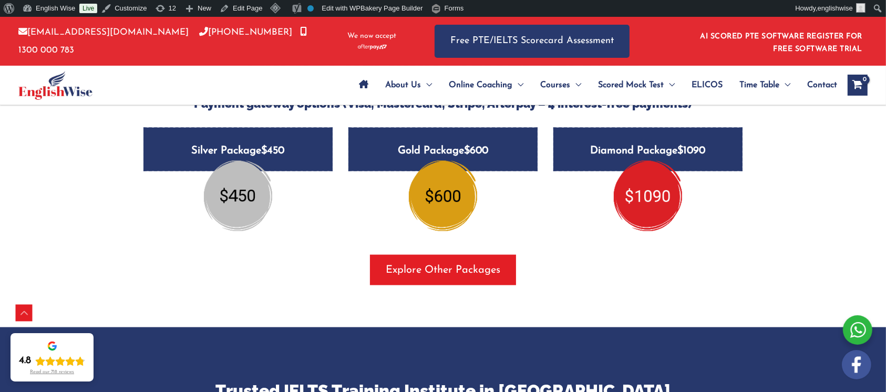
scroll to position [1362, 0]
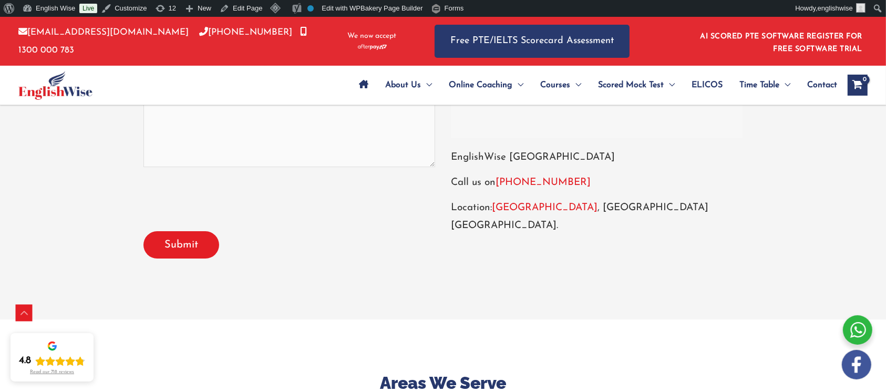
scroll to position [3232, 0]
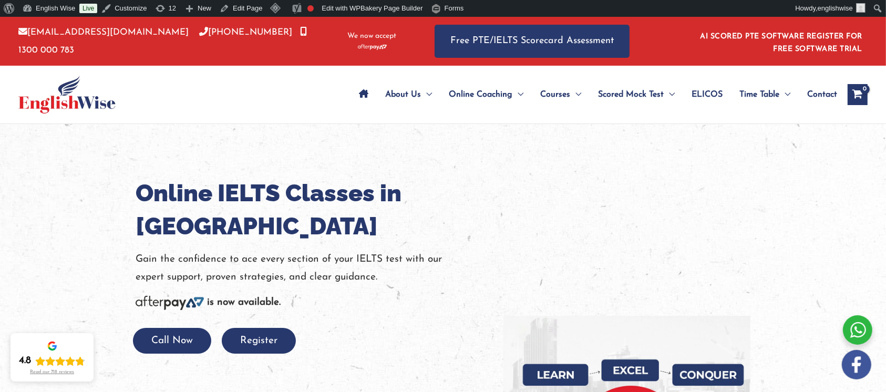
click at [199, 225] on h1 "Online IELTS Classes in [GEOGRAPHIC_DATA]" at bounding box center [312, 209] width 352 height 66
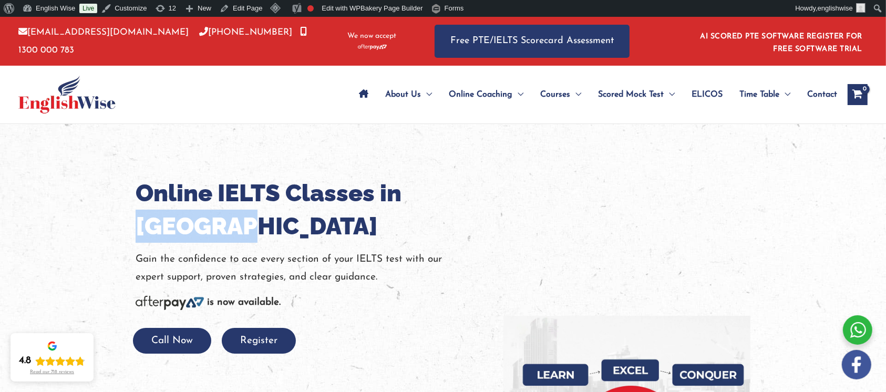
click at [199, 225] on h1 "Online IELTS Classes in [GEOGRAPHIC_DATA]" at bounding box center [312, 209] width 352 height 66
copy h1 "[GEOGRAPHIC_DATA]"
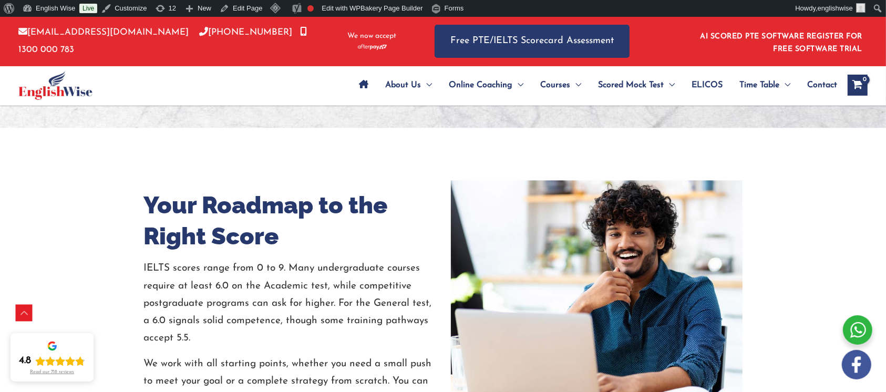
scroll to position [2521, 0]
